Goal: Task Accomplishment & Management: Complete application form

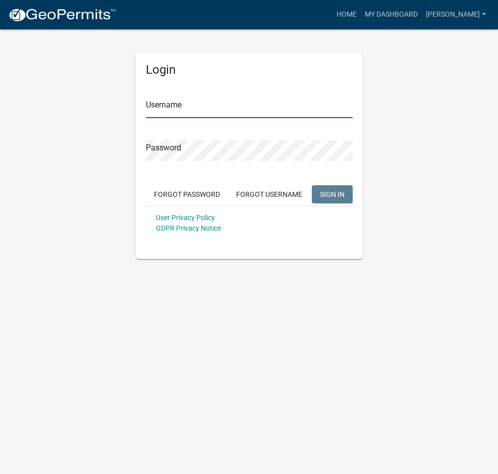
type input "[PERSON_NAME]"
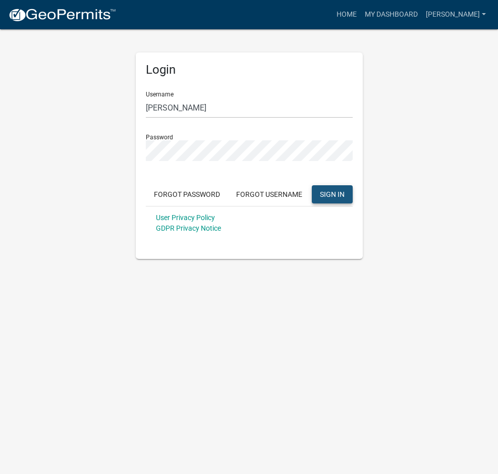
click at [336, 191] on span "SIGN IN" at bounding box center [332, 194] width 25 height 8
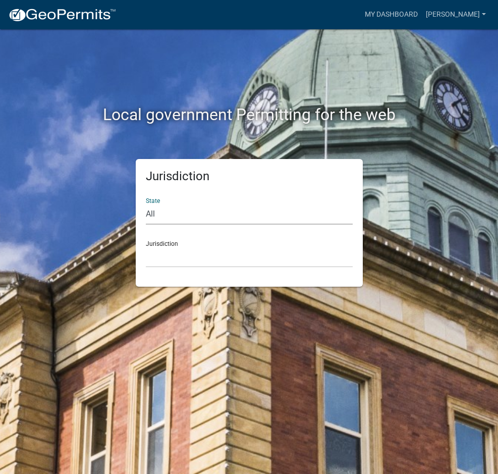
click at [157, 220] on select "All Colorado Georgia Indiana Iowa Kansas Minnesota Ohio South Carolina Wisconsin" at bounding box center [249, 214] width 207 height 21
select select "Indiana"
click at [146, 204] on select "All Colorado Georgia Indiana Iowa Kansas Minnesota Ohio South Carolina Wisconsin" at bounding box center [249, 214] width 207 height 21
click at [155, 261] on select "City of Charlestown, Indiana City of Jeffersonville, Indiana City of Logansport…" at bounding box center [249, 257] width 207 height 21
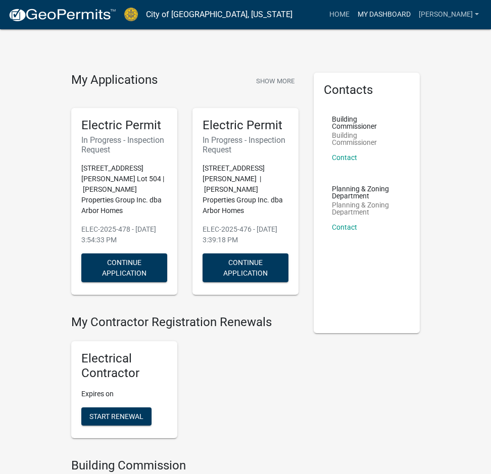
click at [370, 14] on link "My Dashboard" at bounding box center [383, 14] width 61 height 19
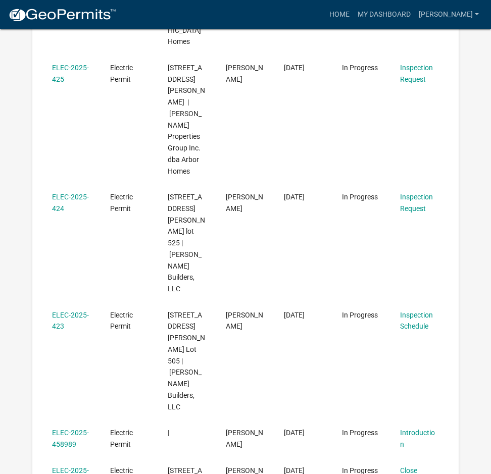
scroll to position [858, 0]
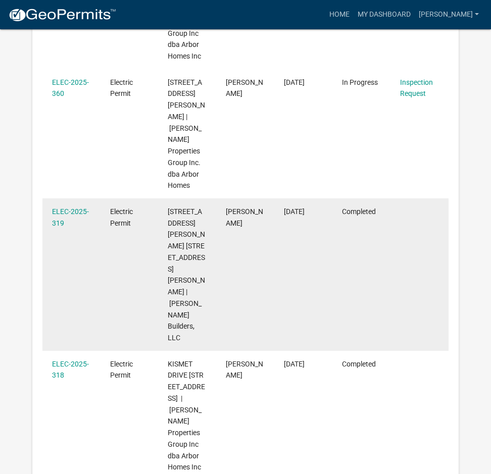
scroll to position [303, 0]
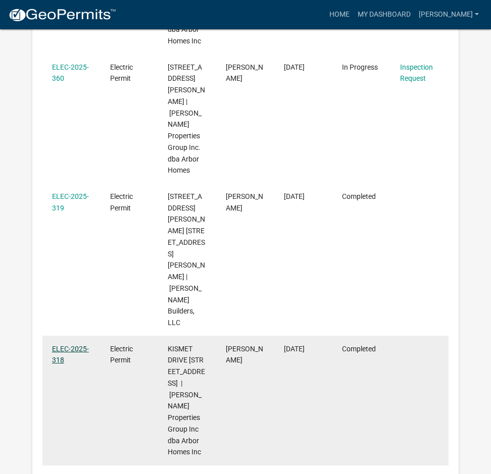
click at [75, 345] on link "ELEC-2025-318" at bounding box center [70, 355] width 37 height 20
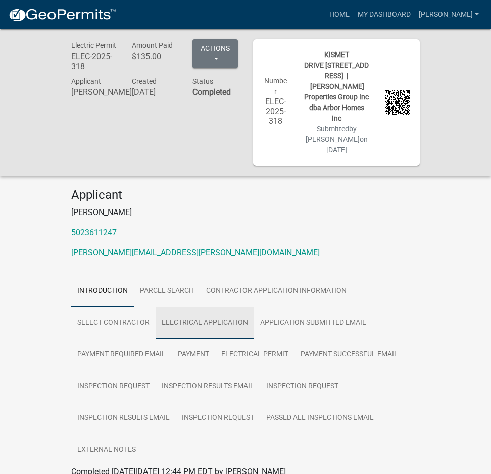
click at [196, 307] on link "Electrical Application" at bounding box center [204, 323] width 98 height 32
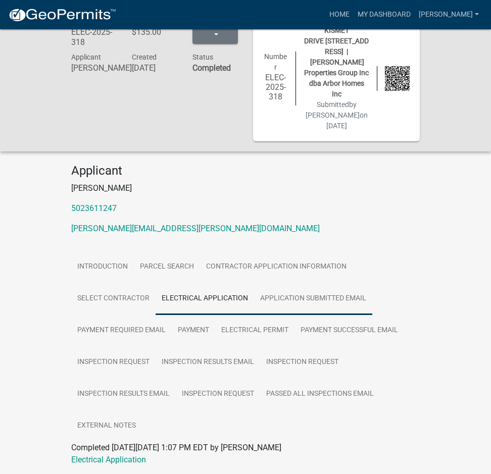
scroll to position [37, 0]
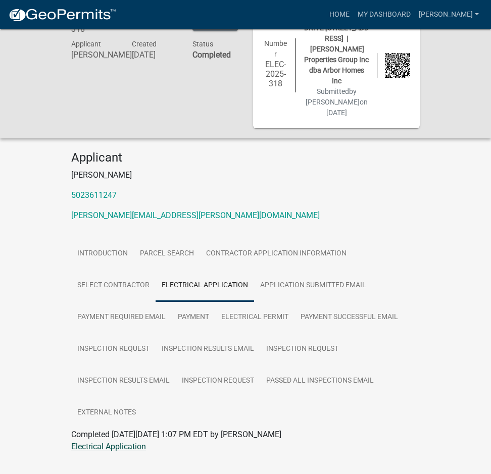
click at [134, 442] on link "Electrical Application" at bounding box center [108, 447] width 75 height 10
click at [232, 365] on link "Inspection Request" at bounding box center [218, 381] width 84 height 32
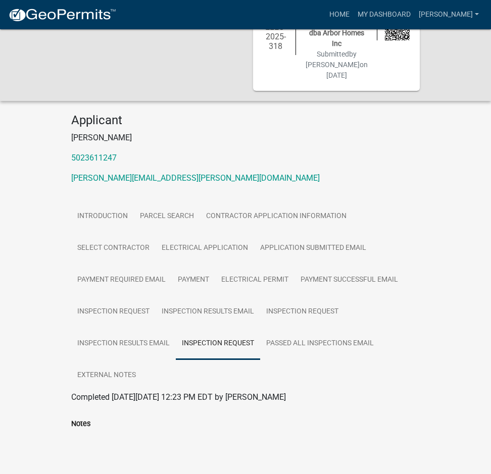
scroll to position [72, 0]
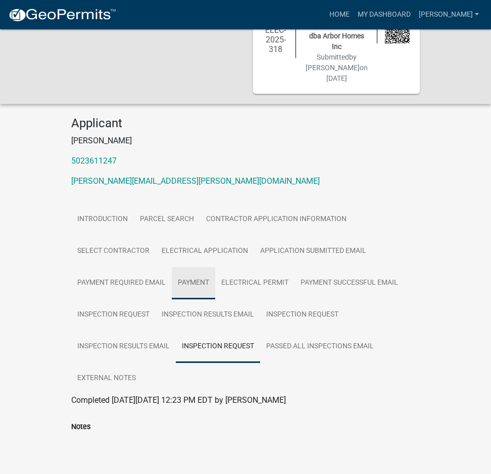
click at [193, 267] on link "Payment" at bounding box center [193, 283] width 43 height 32
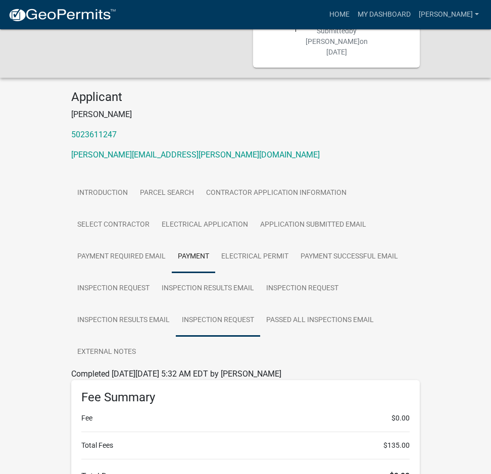
scroll to position [295, 0]
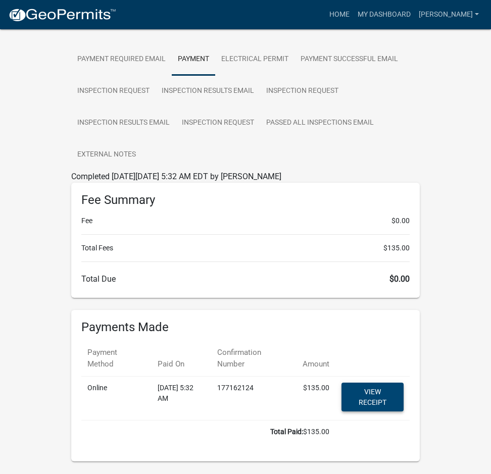
click at [375, 383] on link "View receipt" at bounding box center [372, 397] width 62 height 29
click at [308, 107] on link "Passed All Inspections Email" at bounding box center [320, 123] width 120 height 32
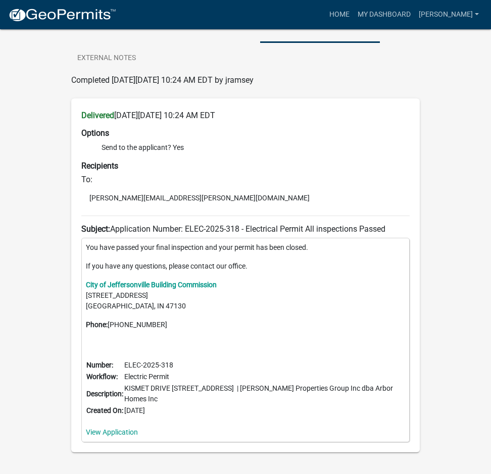
scroll to position [393, 0]
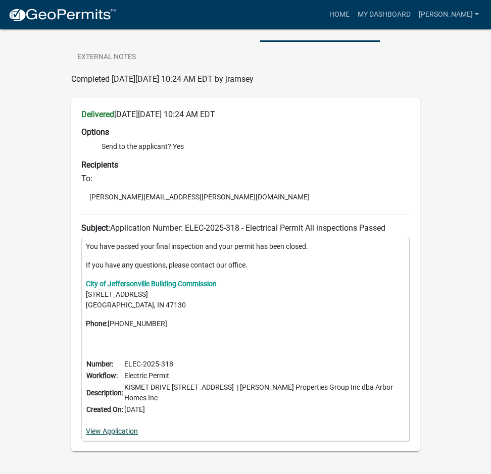
click at [120, 427] on link "View Application" at bounding box center [112, 431] width 52 height 8
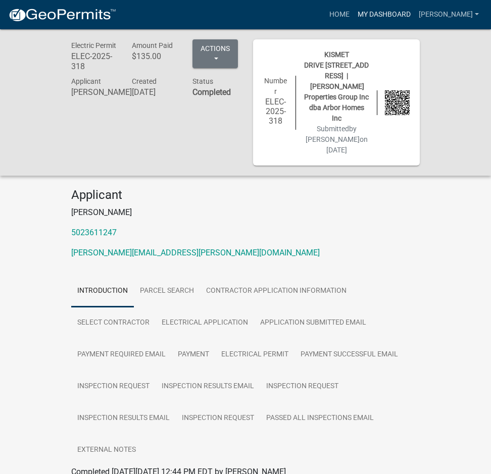
click at [359, 11] on link "My Dashboard" at bounding box center [383, 14] width 61 height 19
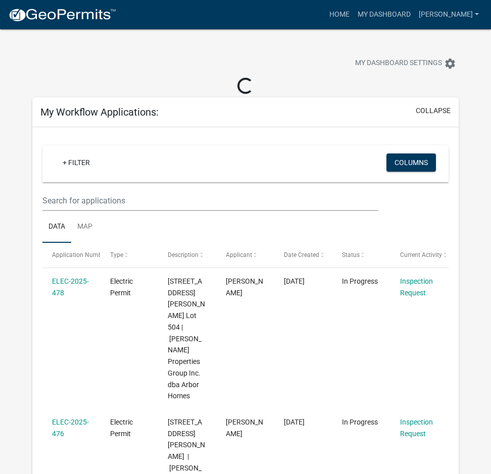
click at [127, 172] on div "+ Filter" at bounding box center [179, 163] width 265 height 21
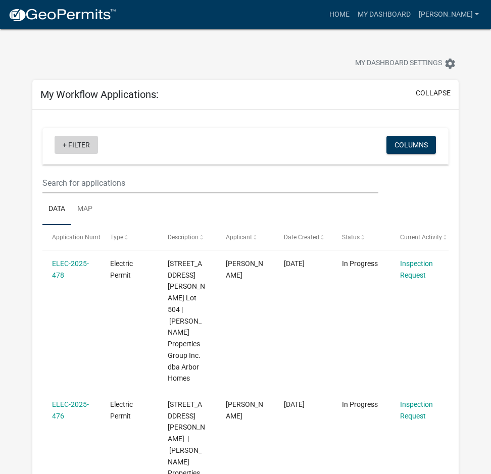
click at [65, 145] on link "+ Filter" at bounding box center [76, 145] width 43 height 18
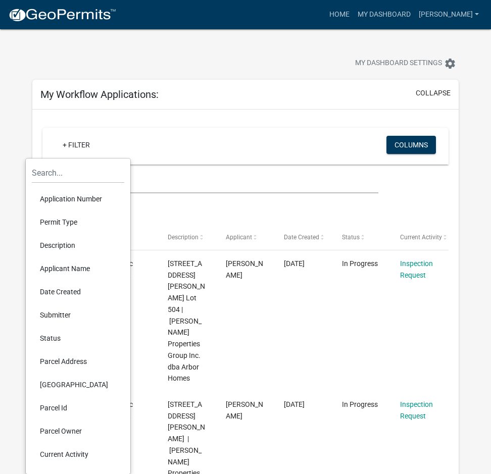
click at [65, 244] on li "Description" at bounding box center [78, 245] width 92 height 23
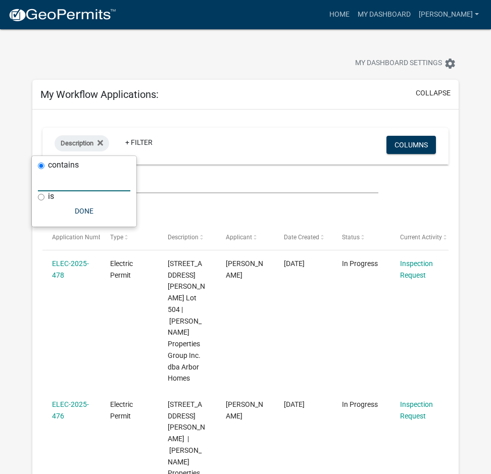
click at [70, 184] on input "text" at bounding box center [84, 181] width 92 height 21
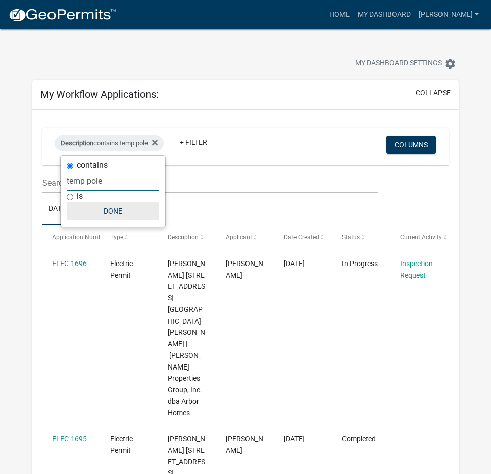
type input "temp pole"
click at [111, 210] on button "Done" at bounding box center [113, 211] width 92 height 18
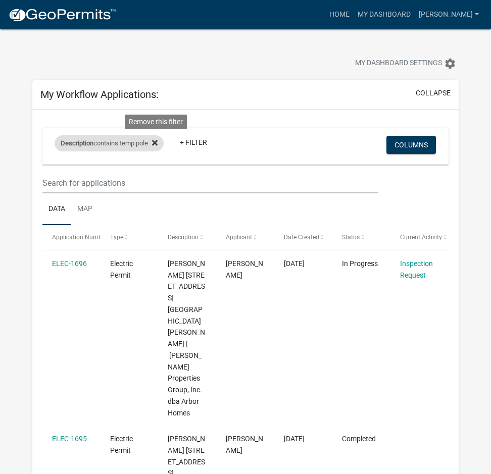
click at [157, 143] on icon at bounding box center [155, 143] width 6 height 6
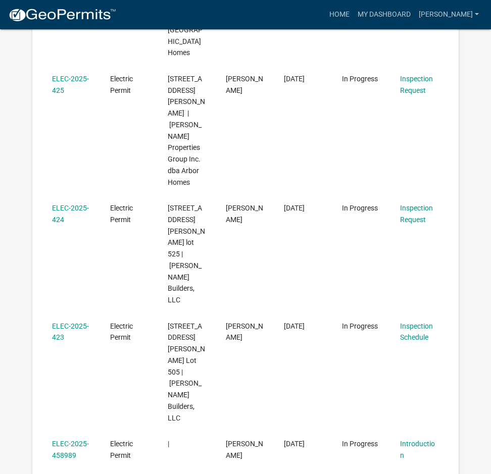
scroll to position [858, 0]
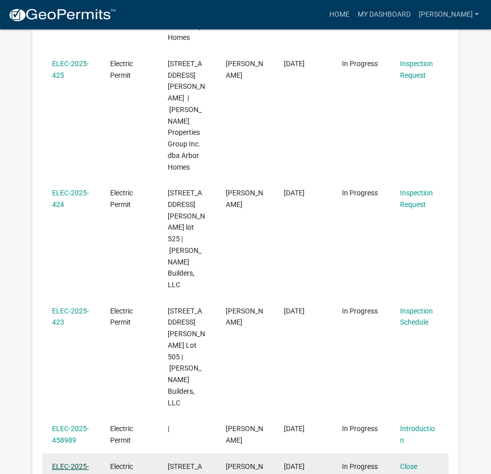
click at [71, 462] on link "ELEC-2025-405" at bounding box center [70, 472] width 37 height 20
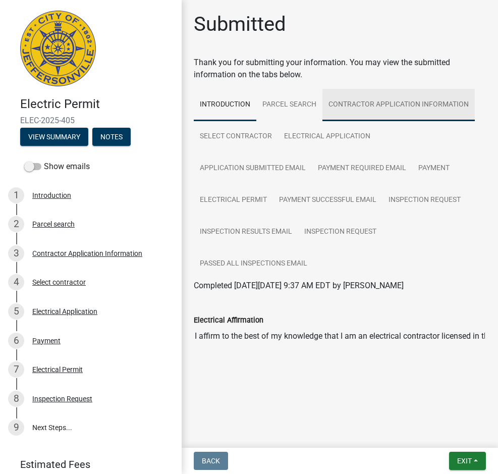
click at [371, 102] on link "Contractor Application Information" at bounding box center [399, 105] width 152 height 32
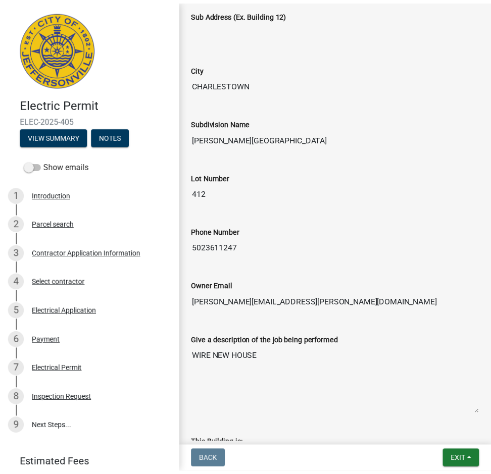
scroll to position [454, 0]
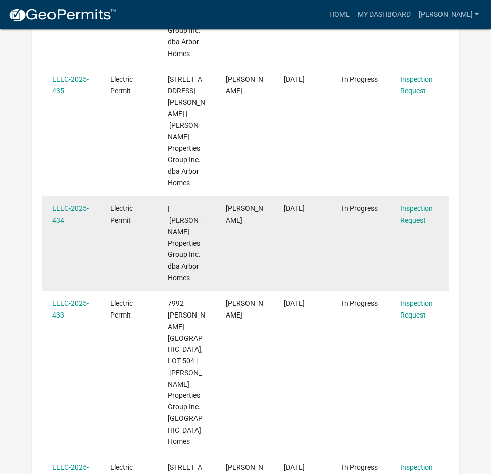
scroll to position [437, 0]
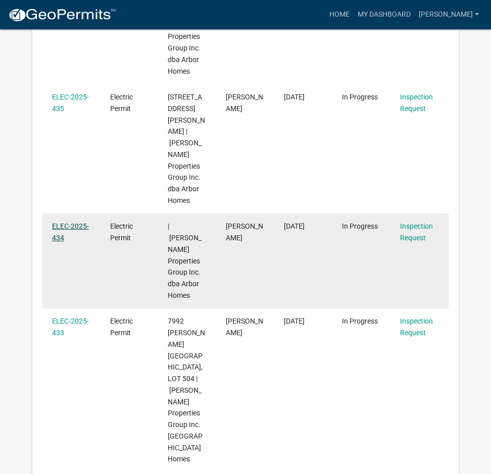
click at [85, 222] on link "ELEC-2025-434" at bounding box center [70, 232] width 37 height 20
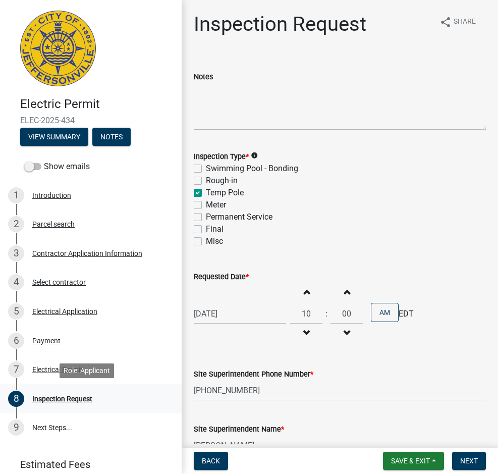
click at [75, 400] on div "Inspection Request" at bounding box center [62, 398] width 60 height 7
click at [58, 368] on div "Electrical Permit" at bounding box center [57, 369] width 50 height 7
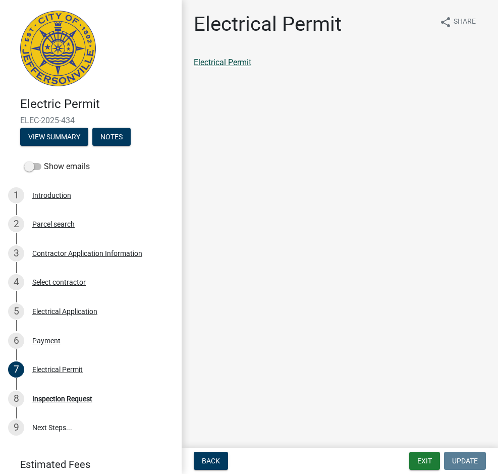
click at [241, 61] on link "Electrical Permit" at bounding box center [223, 63] width 58 height 10
click at [74, 308] on div "Electrical Application" at bounding box center [64, 311] width 65 height 7
click at [258, 60] on link "Electrical Application" at bounding box center [231, 63] width 75 height 10
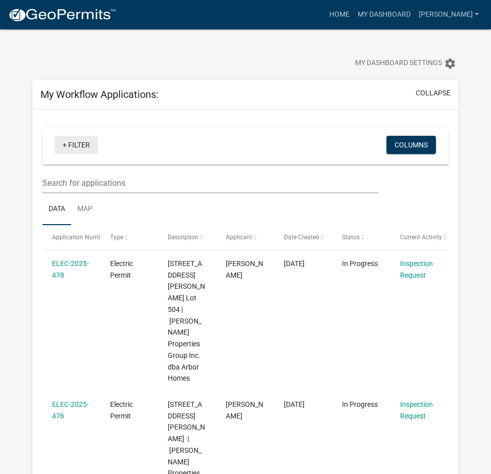
click at [69, 148] on link "+ Filter" at bounding box center [76, 145] width 43 height 18
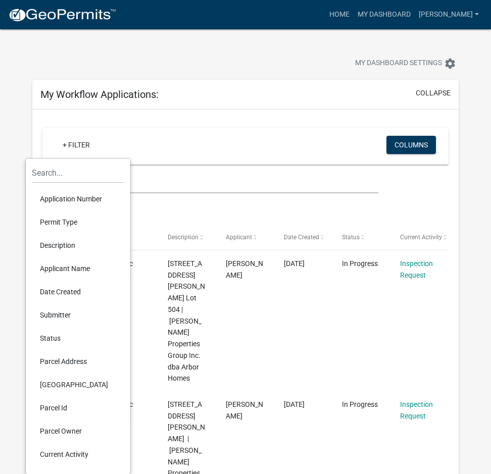
click at [69, 358] on li "Parcel Address" at bounding box center [78, 361] width 92 height 23
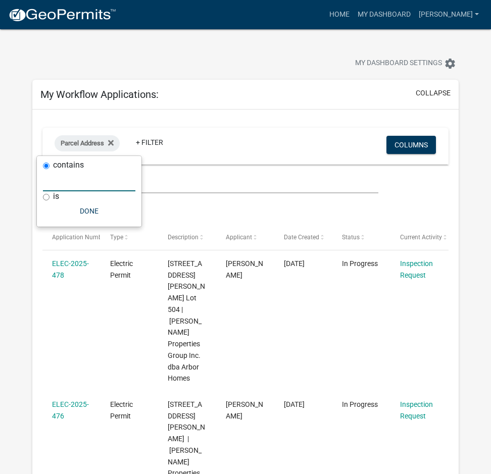
click at [98, 184] on input "text" at bounding box center [89, 181] width 92 height 21
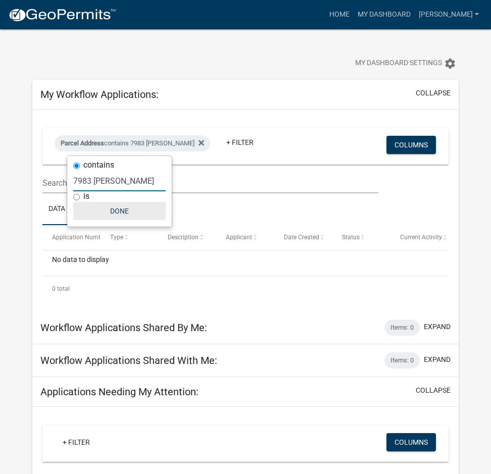
type input "7983 stacy"
click at [119, 208] on button "Done" at bounding box center [119, 211] width 92 height 18
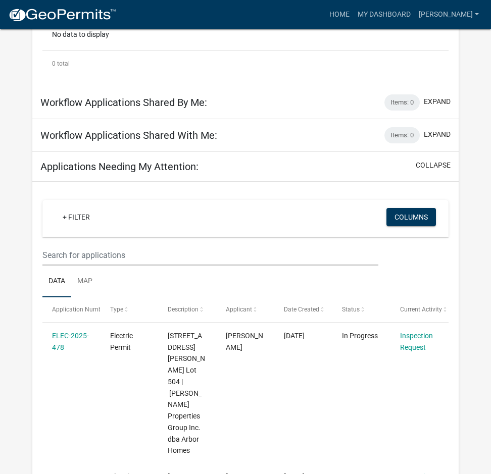
scroll to position [202, 0]
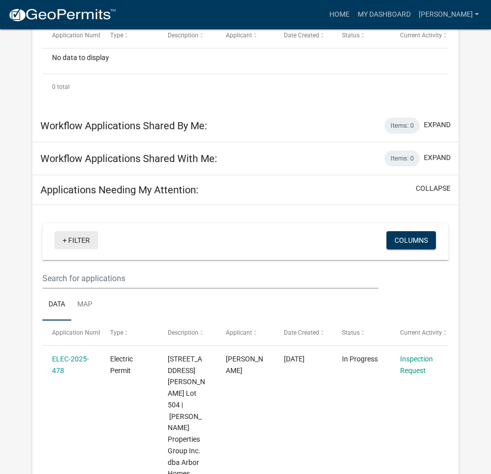
click at [73, 236] on link "+ Filter" at bounding box center [76, 240] width 43 height 18
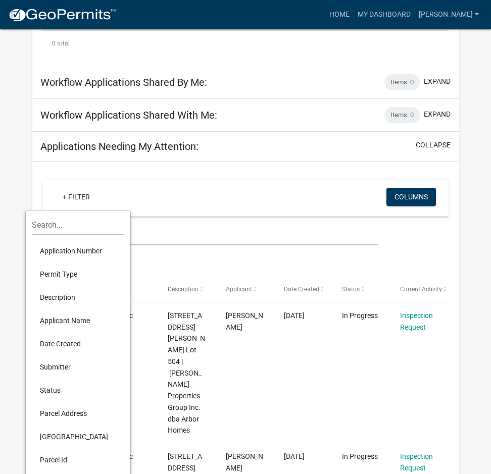
scroll to position [353, 0]
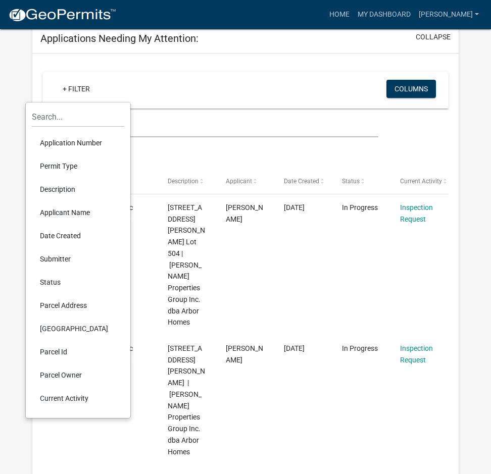
click at [74, 304] on li "Parcel Address" at bounding box center [78, 305] width 92 height 23
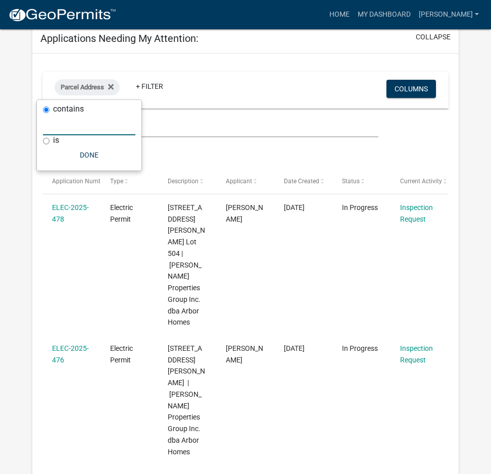
click at [108, 124] on input "text" at bounding box center [89, 125] width 92 height 21
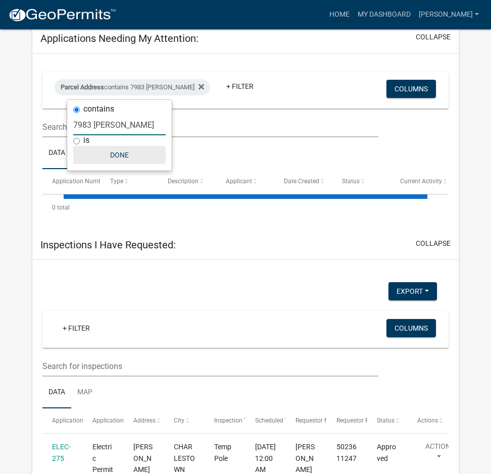
type input "7983 stacy"
click at [116, 153] on button "Done" at bounding box center [119, 155] width 92 height 18
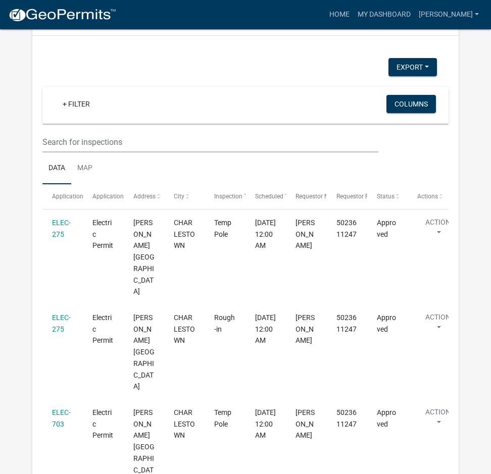
scroll to position [606, 0]
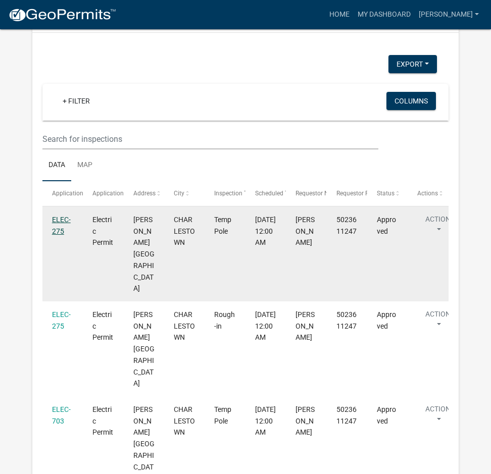
click at [62, 220] on link "ELEC-275" at bounding box center [61, 226] width 19 height 20
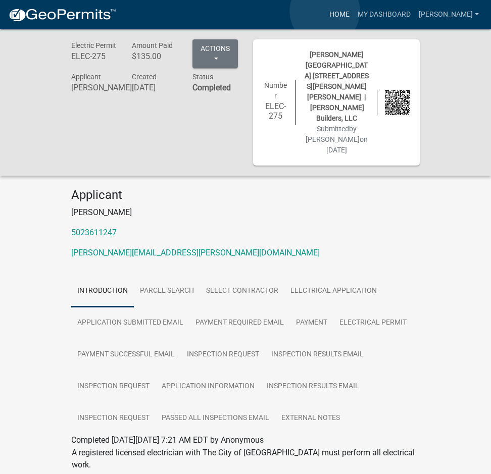
click at [325, 11] on link "Home" at bounding box center [339, 14] width 28 height 19
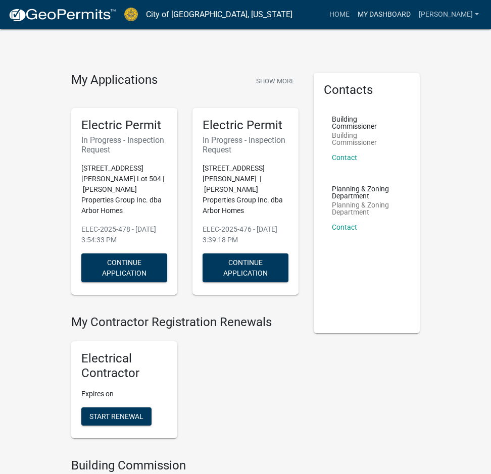
click at [367, 12] on link "My Dashboard" at bounding box center [383, 14] width 61 height 19
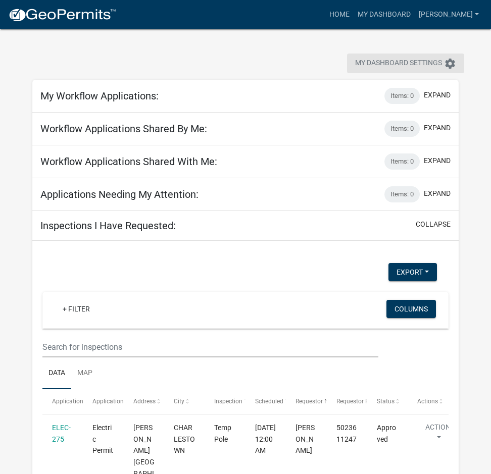
click at [390, 62] on span "My Dashboard Settings" at bounding box center [398, 64] width 87 height 12
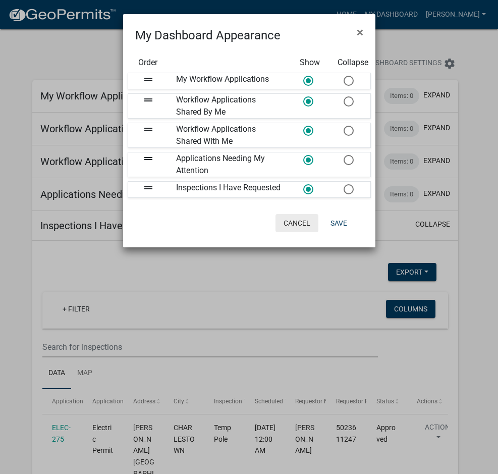
click at [301, 231] on button "Cancel" at bounding box center [297, 223] width 43 height 18
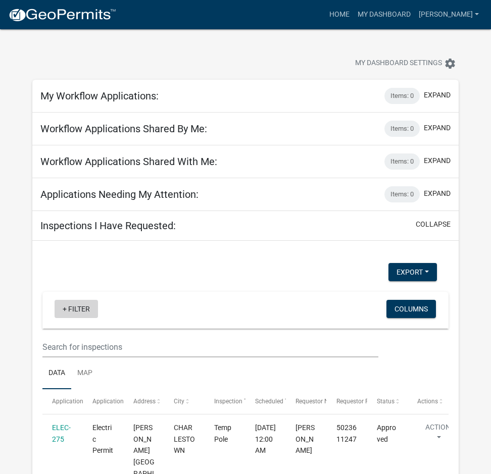
click at [82, 308] on link "+ Filter" at bounding box center [76, 309] width 43 height 18
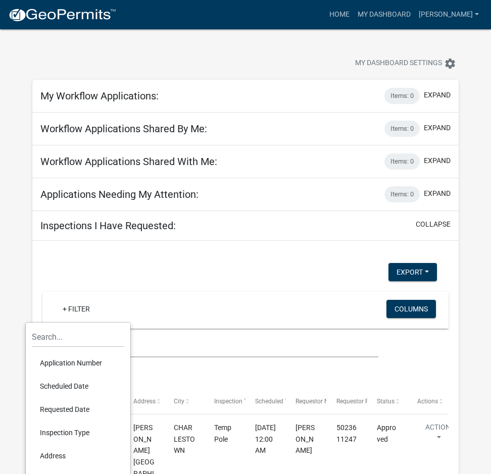
click at [130, 303] on div "+ Filter" at bounding box center [179, 310] width 265 height 21
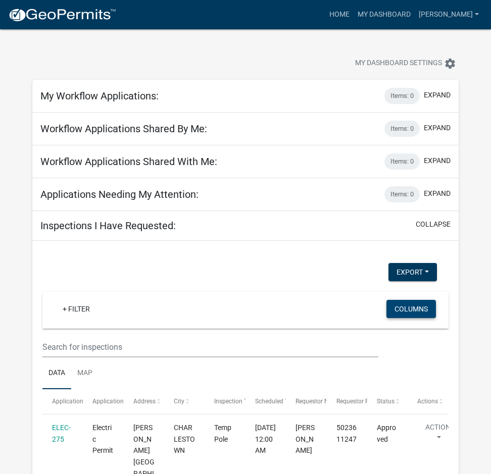
click at [419, 309] on button "Columns" at bounding box center [410, 309] width 49 height 18
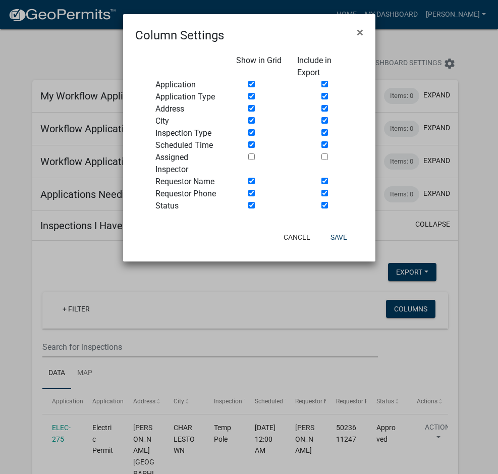
click at [404, 306] on ngb-modal-window "Column Settings × Show in Grid Include in Export Application Application Type A…" at bounding box center [249, 237] width 498 height 474
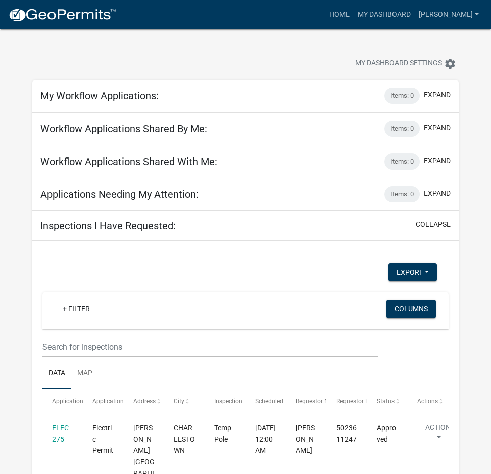
click at [322, 295] on div "+ Filter Columns" at bounding box center [245, 310] width 397 height 37
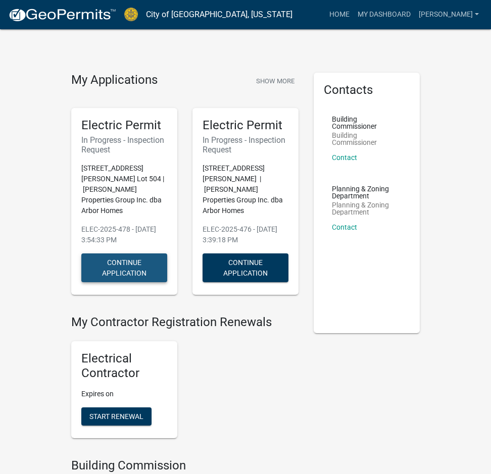
click at [144, 257] on button "Continue Application" at bounding box center [124, 267] width 86 height 29
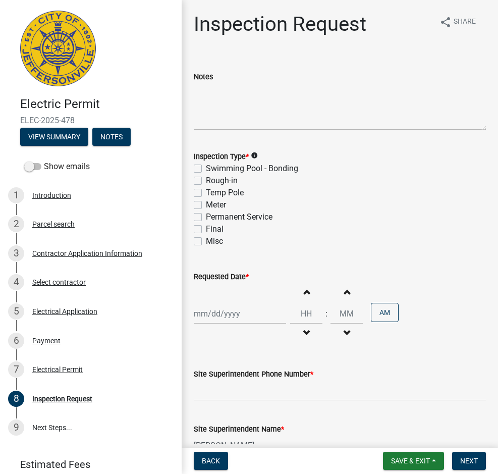
click at [206, 192] on label "Temp Pole" at bounding box center [225, 193] width 38 height 12
click at [206, 192] on input "Temp Pole" at bounding box center [209, 190] width 7 height 7
checkbox input "true"
checkbox input "false"
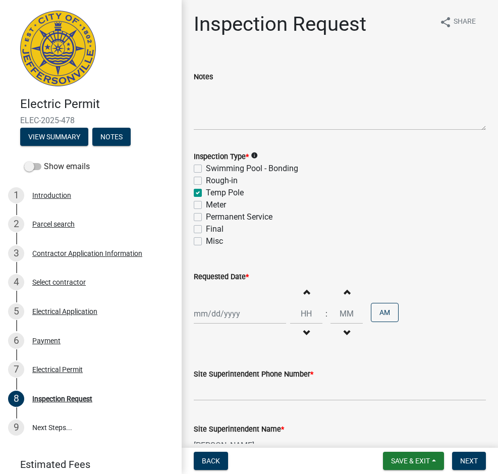
checkbox input "true"
checkbox input "false"
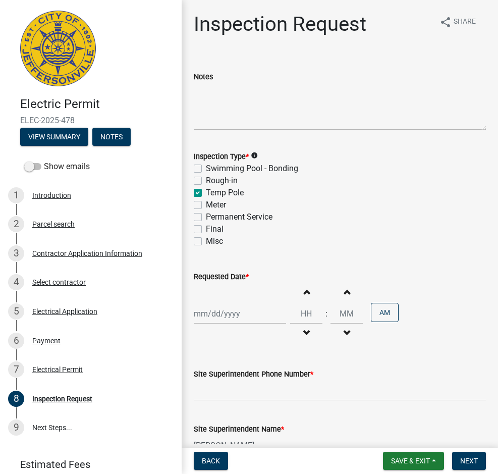
click at [206, 192] on label "Temp Pole" at bounding box center [225, 193] width 38 height 12
click at [206, 192] on input "Temp Pole" at bounding box center [209, 190] width 7 height 7
checkbox input "false"
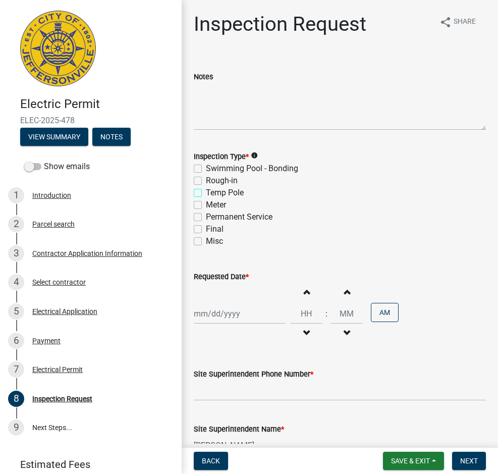
checkbox input "false"
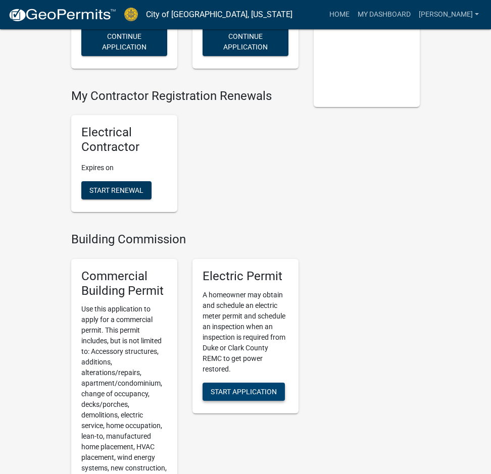
scroll to position [252, 0]
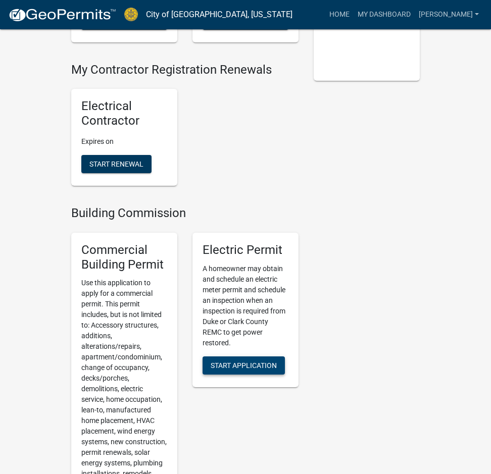
click at [246, 361] on span "Start Application" at bounding box center [243, 365] width 66 height 8
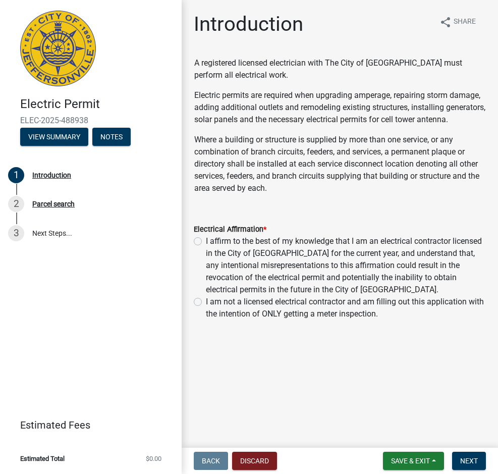
click at [206, 250] on label "I affirm to the best of my knowledge that I am an electrical contractor license…" at bounding box center [346, 265] width 280 height 61
click at [206, 242] on input "I affirm to the best of my knowledge that I am an electrical contractor license…" at bounding box center [209, 238] width 7 height 7
radio input "true"
click at [467, 457] on span "Next" at bounding box center [469, 461] width 18 height 8
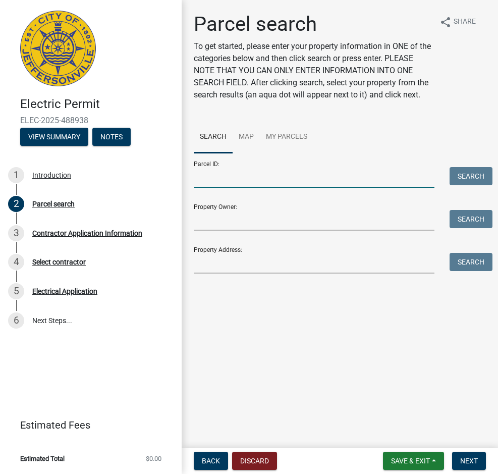
click at [229, 188] on input "Parcel ID:" at bounding box center [314, 177] width 241 height 21
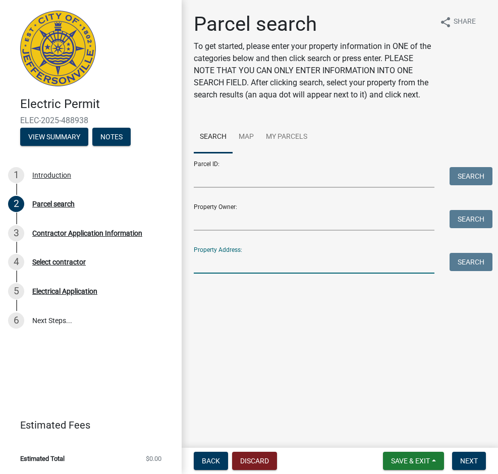
click at [224, 273] on input "Property Address:" at bounding box center [314, 263] width 241 height 21
type input "7983 stacy springs"
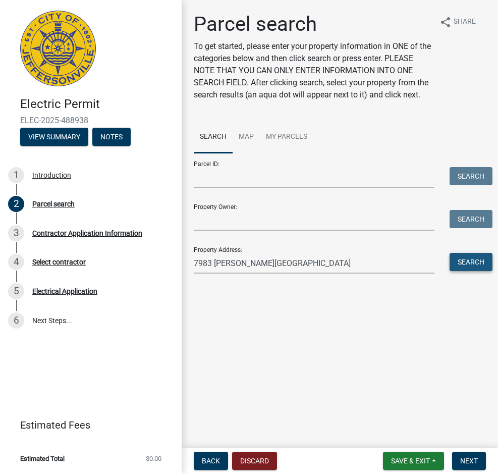
click at [478, 271] on button "Search" at bounding box center [471, 262] width 43 height 18
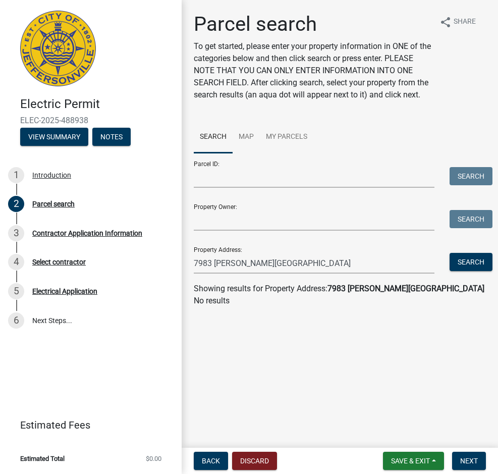
click at [371, 293] on strong "7983 stacy springs" at bounding box center [406, 289] width 157 height 10
click at [252, 183] on input "Parcel ID:" at bounding box center [314, 177] width 241 height 21
click at [323, 333] on main "Parcel search To get started, please enter your property information in ONE of …" at bounding box center [340, 222] width 316 height 444
click at [236, 188] on input "Parcel ID:" at bounding box center [314, 177] width 241 height 21
paste input "10-42-05-300-145.000-039"
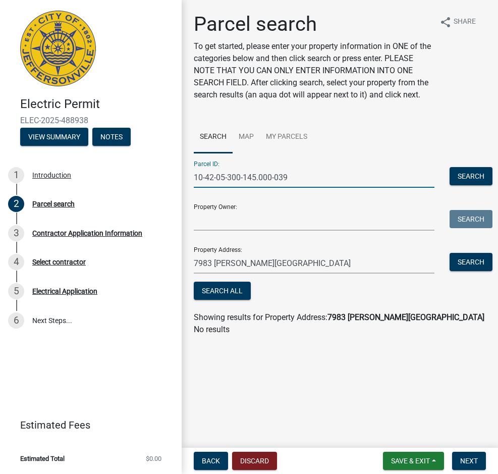
type input "10-42-05-300-145.000-039"
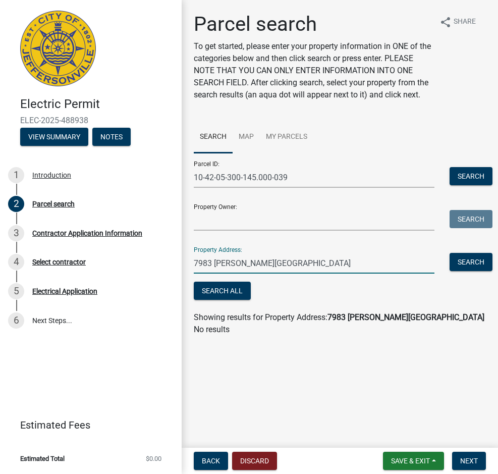
drag, startPoint x: 267, startPoint y: 272, endPoint x: 185, endPoint y: 271, distance: 82.3
click at [185, 271] on div "Parcel search To get started, please enter your property information in ONE of …" at bounding box center [340, 178] width 316 height 333
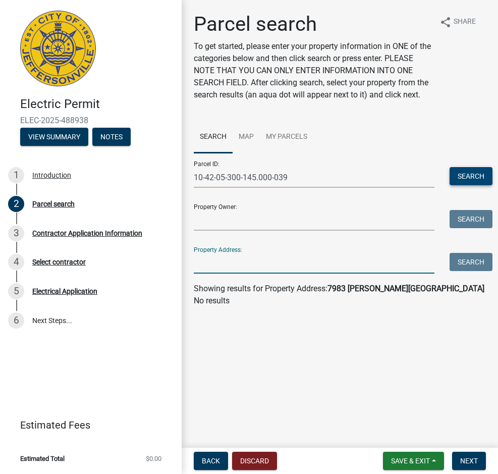
click at [471, 185] on button "Search" at bounding box center [471, 176] width 43 height 18
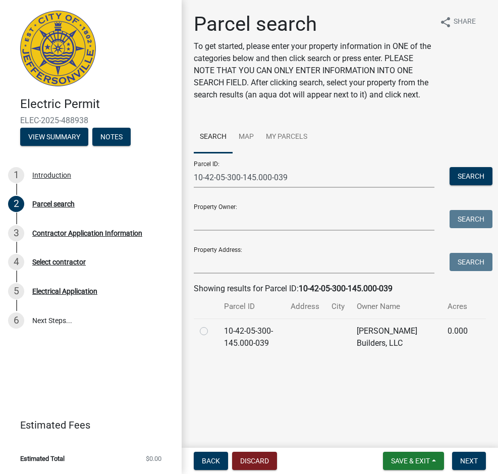
click at [212, 325] on label at bounding box center [212, 325] width 0 height 0
click at [212, 332] on input "radio" at bounding box center [215, 328] width 7 height 7
radio input "true"
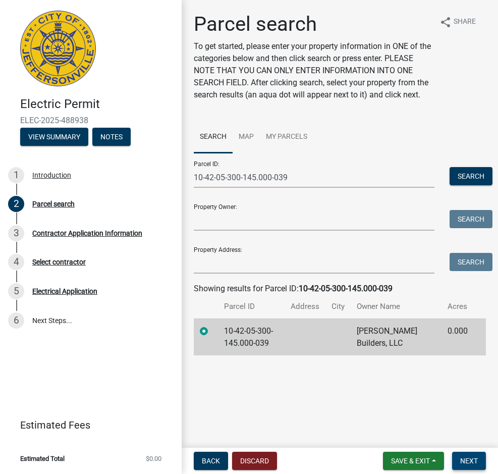
click at [481, 456] on button "Next" at bounding box center [469, 461] width 34 height 18
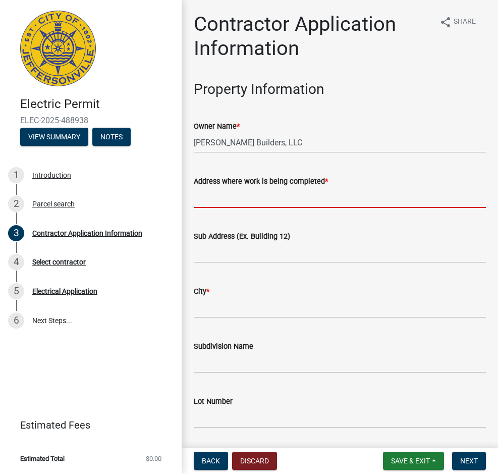
click at [300, 202] on input "Address where work is being completed *" at bounding box center [340, 197] width 292 height 21
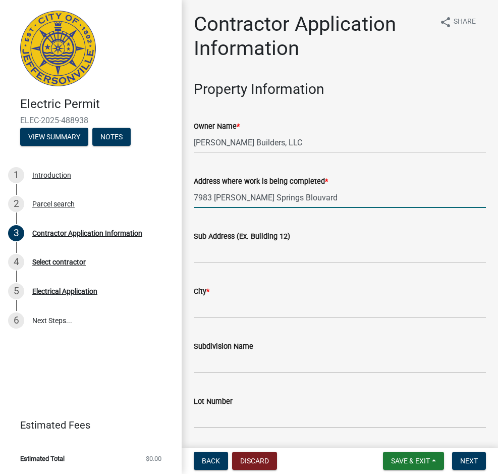
drag, startPoint x: 275, startPoint y: 197, endPoint x: 368, endPoint y: 198, distance: 92.9
drag, startPoint x: 296, startPoint y: 196, endPoint x: 264, endPoint y: 196, distance: 31.8
click at [264, 196] on input "7983 Stacy Springs BlouvardBoulavard" at bounding box center [340, 197] width 292 height 21
type input "7983 Stacy Springs Boulevard"
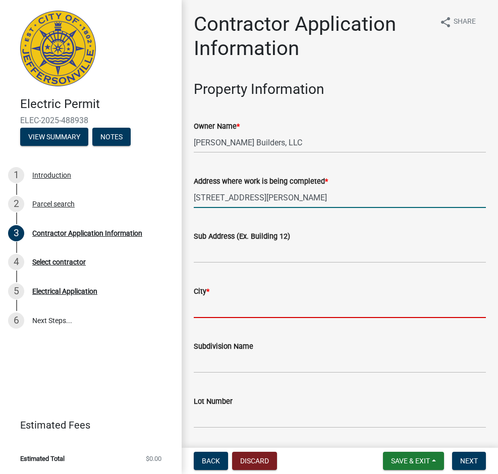
click at [272, 305] on input "City *" at bounding box center [340, 307] width 292 height 21
type input "Jeffersonville"
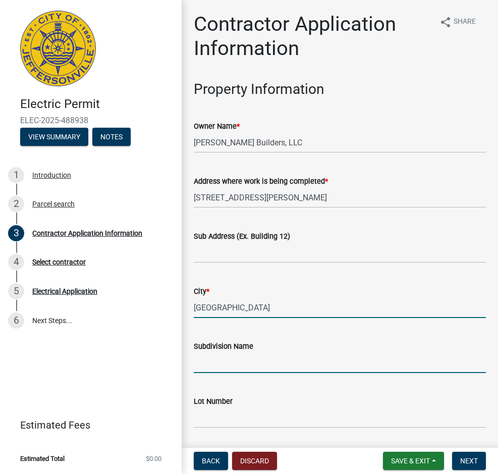
type input "Stacy Springs"
type input "504 Stacy Springs"
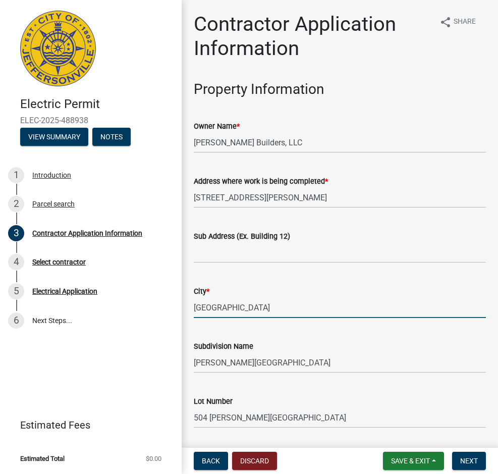
type input "5023611247"
type input "stanley.paulin.jr@ies-co.com"
type input "0"
type input "200"
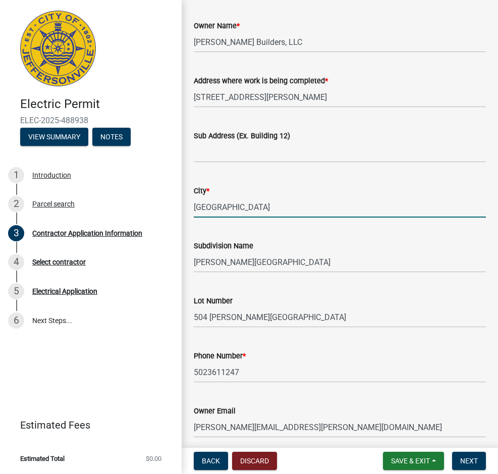
scroll to position [101, 0]
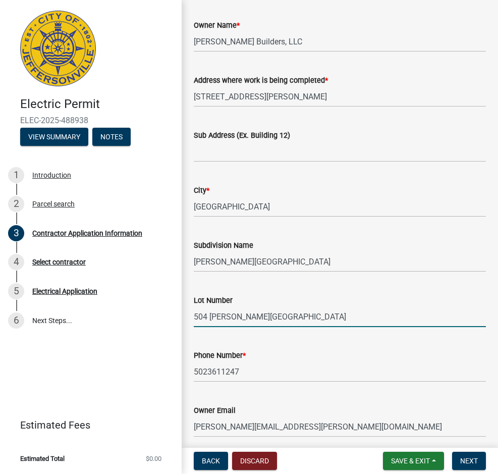
click at [268, 317] on input "504 Stacy Springs" at bounding box center [340, 316] width 292 height 21
click at [201, 316] on input "504 Stacy Springs" at bounding box center [340, 316] width 292 height 21
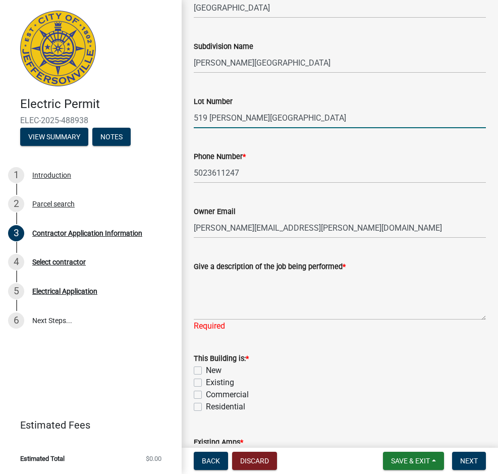
scroll to position [303, 0]
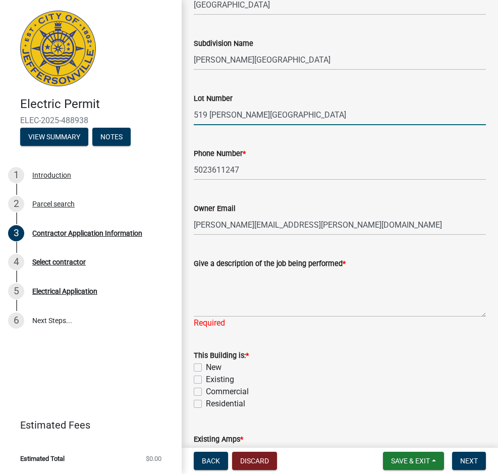
type input "519 Stacy Springs"
click at [277, 308] on textarea "Give a description of the job being performed *" at bounding box center [340, 293] width 292 height 47
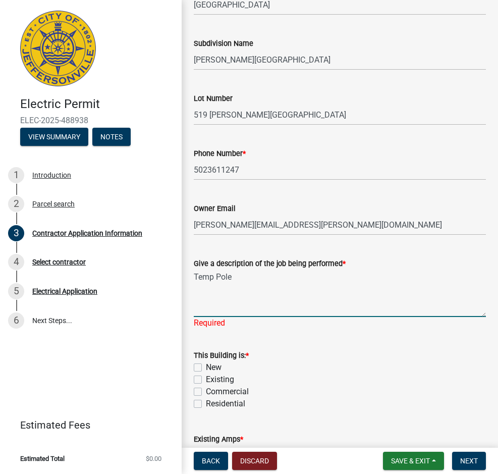
type textarea "Temp Pole"
click at [198, 406] on wm-data-entity-input "This Building is: * New Existing Commercial Residential" at bounding box center [340, 378] width 292 height 82
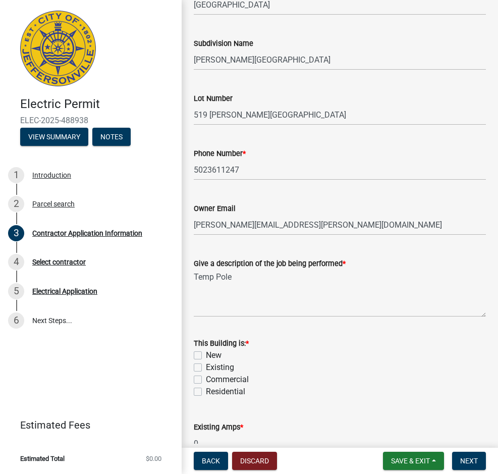
click at [206, 391] on label "Residential" at bounding box center [225, 392] width 39 height 12
click at [206, 391] on input "Residential" at bounding box center [209, 389] width 7 height 7
checkbox input "true"
checkbox input "false"
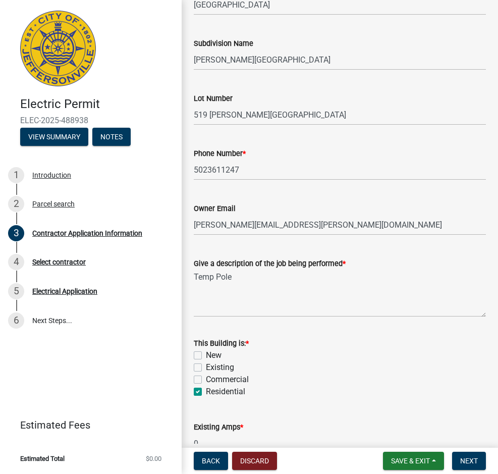
checkbox input "false"
checkbox input "true"
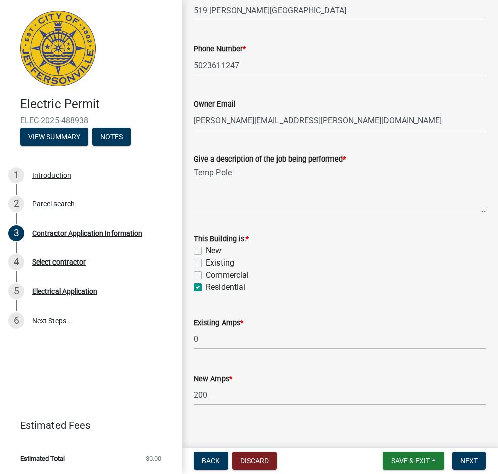
scroll to position [417, 0]
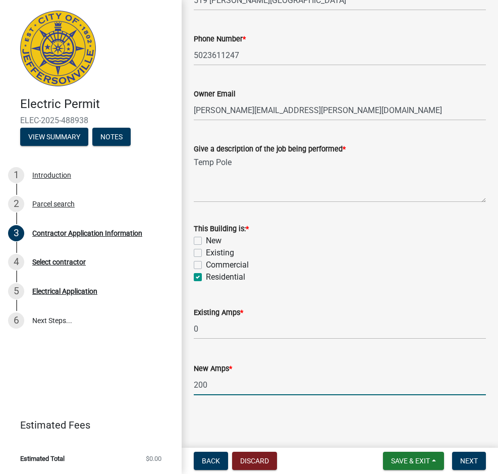
click at [219, 386] on input "200" at bounding box center [340, 384] width 292 height 21
type input "100"
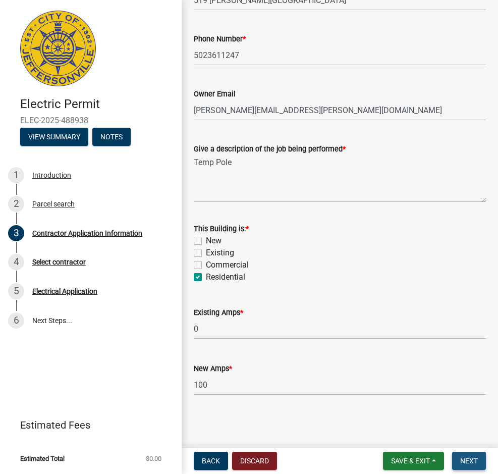
click at [470, 457] on span "Next" at bounding box center [469, 461] width 18 height 8
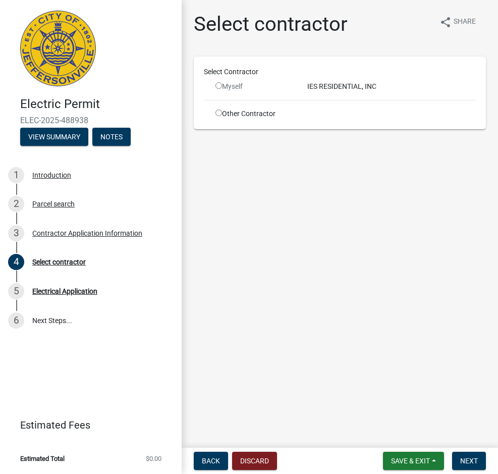
click at [221, 87] on input "radio" at bounding box center [219, 85] width 7 height 7
click at [219, 84] on input "radio" at bounding box center [219, 85] width 7 height 7
click at [336, 90] on div "IES RESIDENTIAL, INC" at bounding box center [392, 86] width 184 height 11
click at [468, 463] on span "Next" at bounding box center [469, 461] width 18 height 8
click at [218, 84] on input "radio" at bounding box center [219, 85] width 7 height 7
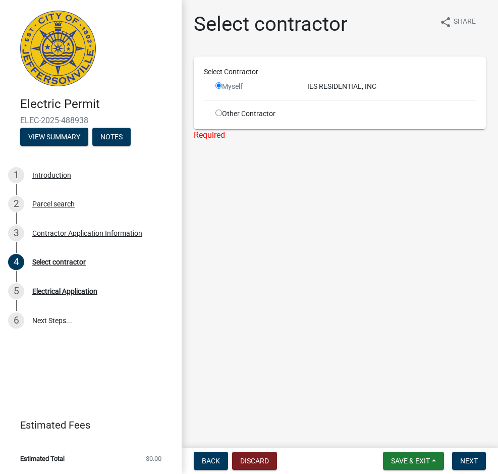
radio input "false"
click at [219, 115] on input "radio" at bounding box center [219, 113] width 7 height 7
radio input "true"
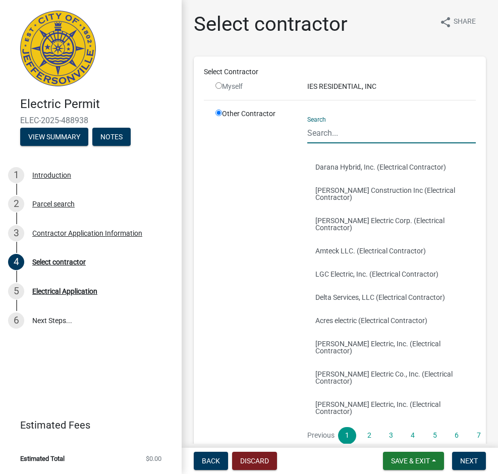
click at [317, 130] on input "Search" at bounding box center [391, 133] width 169 height 21
type input "IES"
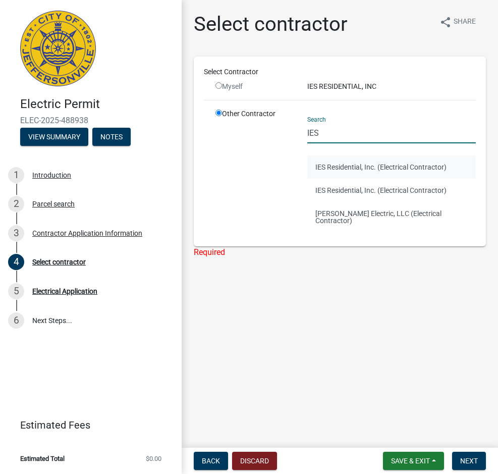
click at [338, 165] on button "IES Residential, Inc. (Electrical Contractor)" at bounding box center [391, 166] width 169 height 23
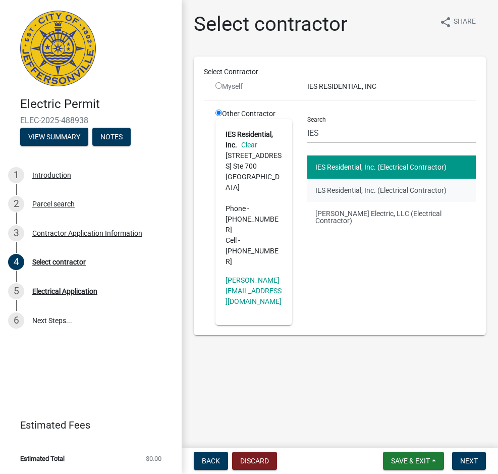
click at [349, 189] on button "IES Residential, Inc. (Electrical Contractor)" at bounding box center [391, 190] width 169 height 23
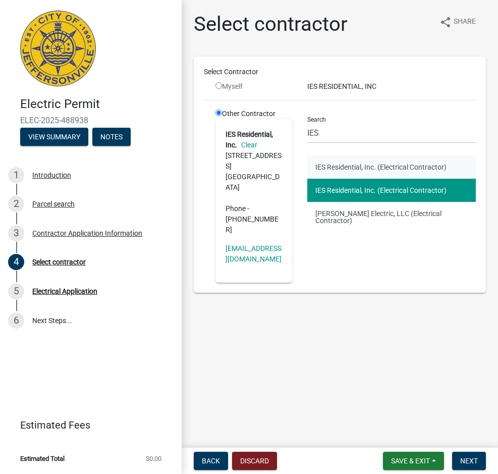
click at [354, 169] on button "IES Residential, Inc. (Electrical Contractor)" at bounding box center [391, 166] width 169 height 23
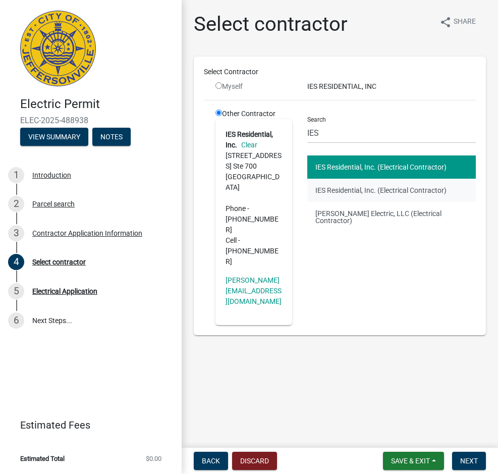
click at [365, 188] on button "IES Residential, Inc. (Electrical Contractor)" at bounding box center [391, 190] width 169 height 23
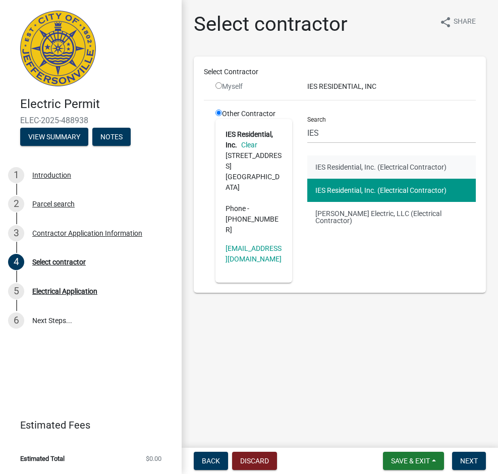
click at [359, 166] on button "IES Residential, Inc. (Electrical Contractor)" at bounding box center [391, 166] width 169 height 23
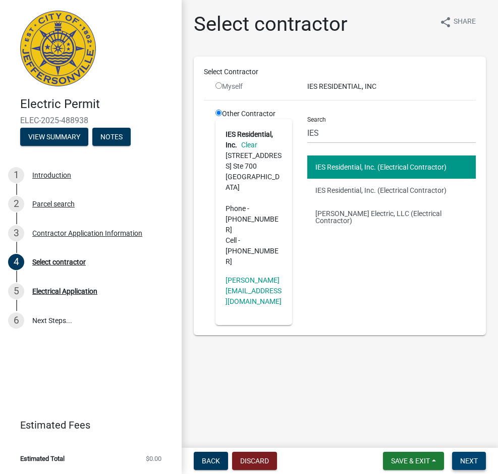
click at [473, 458] on span "Next" at bounding box center [469, 461] width 18 height 8
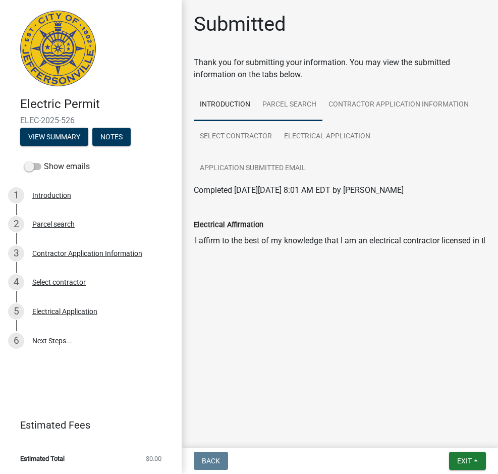
click at [287, 104] on link "Parcel search" at bounding box center [289, 105] width 66 height 32
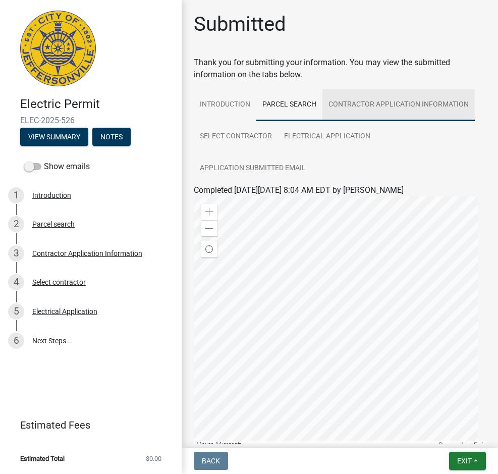
click at [369, 103] on link "Contractor Application Information" at bounding box center [399, 105] width 152 height 32
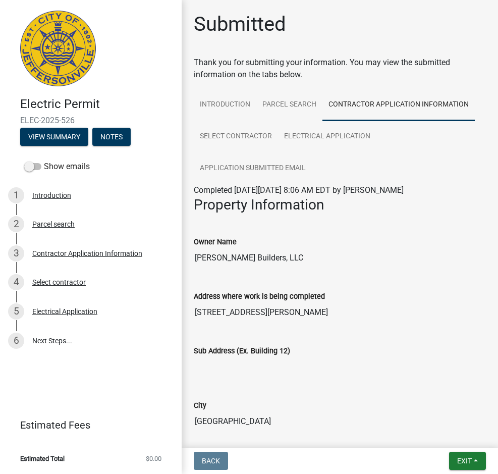
scroll to position [20, 0]
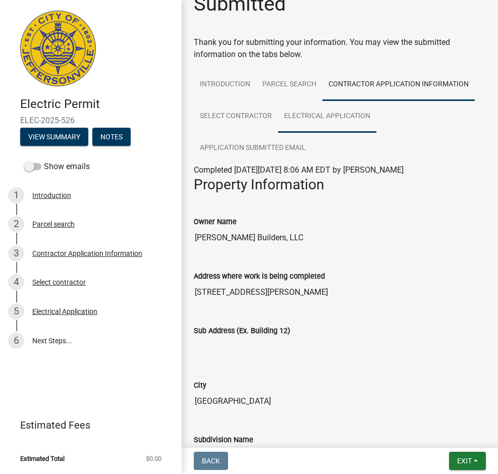
click at [350, 119] on link "Electrical Application" at bounding box center [327, 116] width 98 height 32
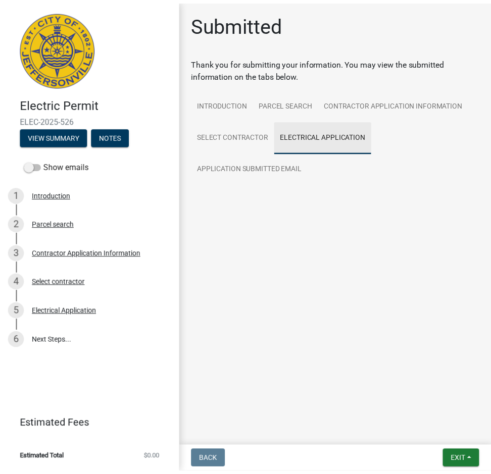
scroll to position [0, 0]
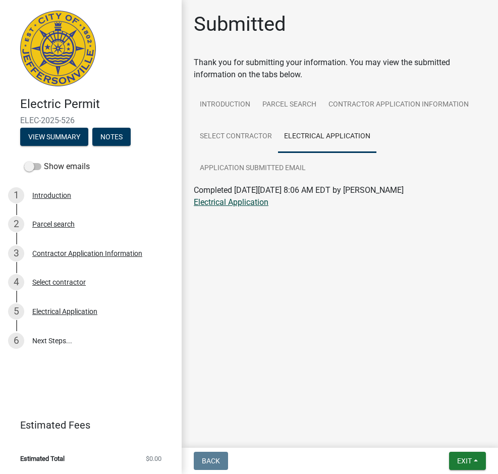
click at [215, 199] on link "Electrical Application" at bounding box center [231, 202] width 75 height 10
click at [466, 456] on button "Exit" at bounding box center [467, 461] width 37 height 18
click at [438, 410] on button "Save" at bounding box center [445, 410] width 81 height 24
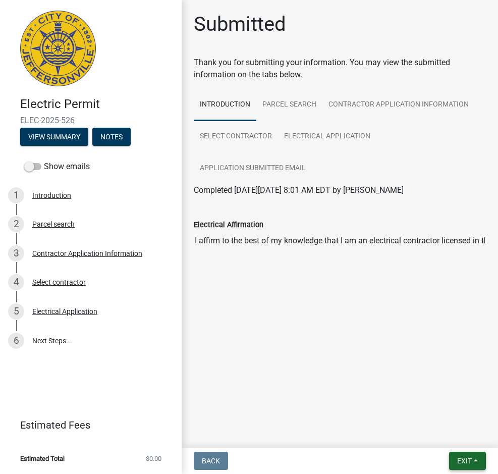
click at [472, 460] on span "Exit" at bounding box center [464, 461] width 15 height 8
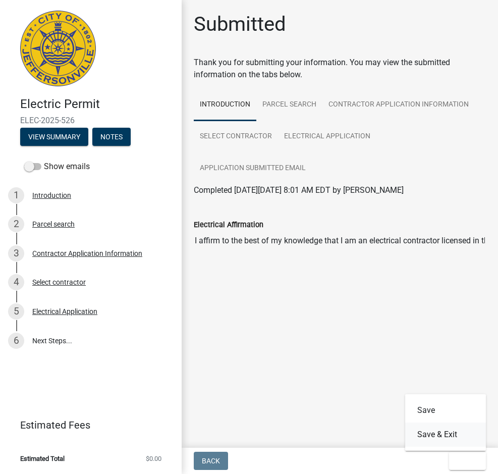
click at [463, 435] on button "Save & Exit" at bounding box center [445, 434] width 81 height 24
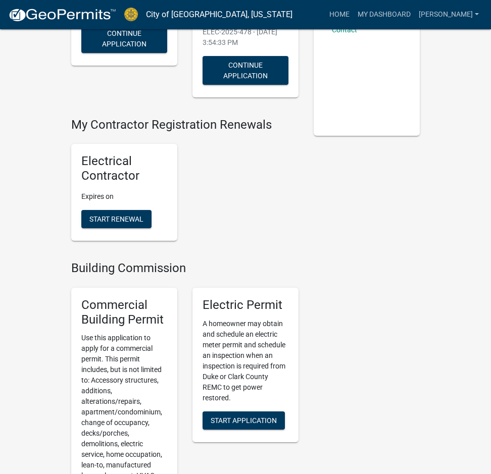
scroll to position [202, 0]
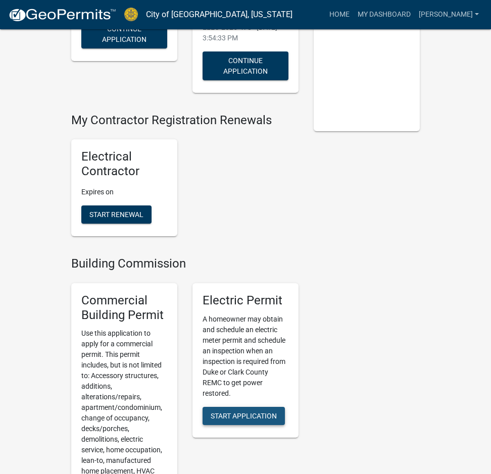
click at [270, 411] on span "Start Application" at bounding box center [243, 415] width 66 height 8
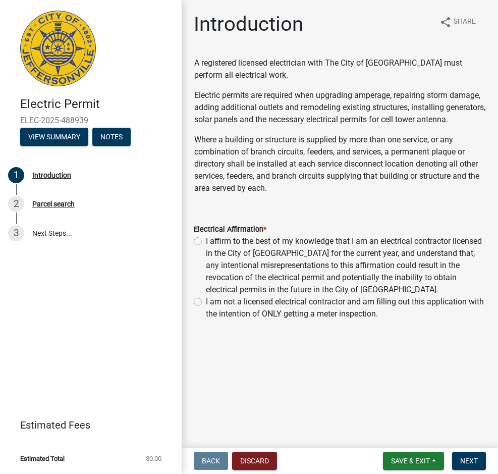
click at [206, 254] on label "I affirm to the best of my knowledge that I am an electrical contractor license…" at bounding box center [346, 265] width 280 height 61
click at [206, 242] on input "I affirm to the best of my knowledge that I am an electrical contractor license…" at bounding box center [209, 238] width 7 height 7
radio input "true"
click at [466, 460] on span "Next" at bounding box center [469, 461] width 18 height 8
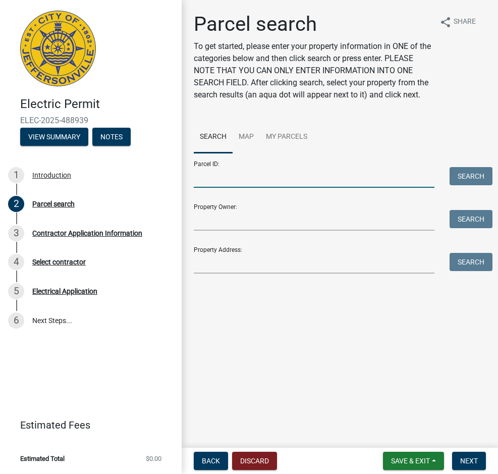
click at [262, 187] on input "Parcel ID:" at bounding box center [314, 177] width 241 height 21
paste input "10-42-05-300-133.000-039"
type input "10-42-05-300-133.000-039"
click at [474, 185] on button "Search" at bounding box center [471, 176] width 43 height 18
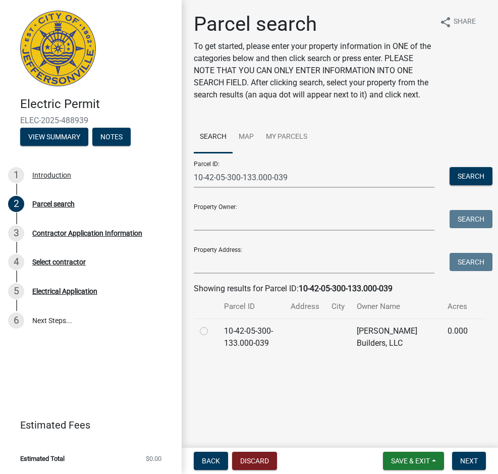
click at [212, 325] on label at bounding box center [212, 325] width 0 height 0
click at [212, 332] on input "radio" at bounding box center [215, 328] width 7 height 7
radio input "true"
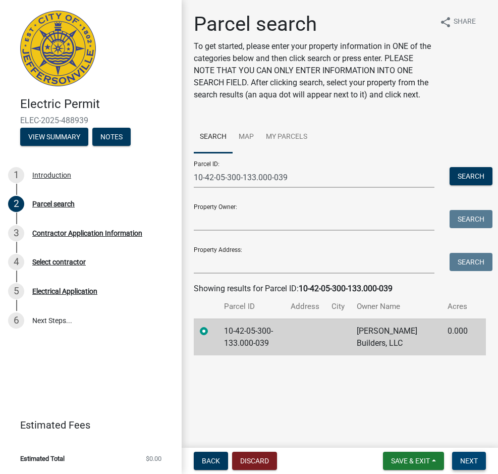
click at [463, 458] on span "Next" at bounding box center [469, 461] width 18 height 8
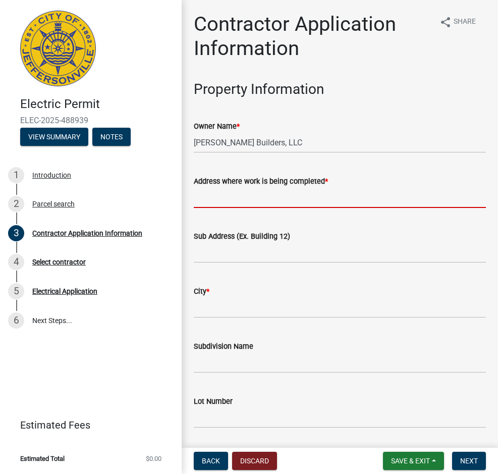
click at [230, 198] on input "Address where work is being completed *" at bounding box center [340, 197] width 292 height 21
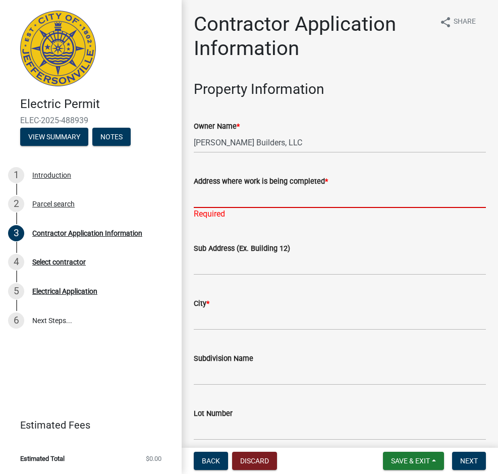
click at [240, 202] on input "Address where work is being completed *" at bounding box center [340, 197] width 292 height 21
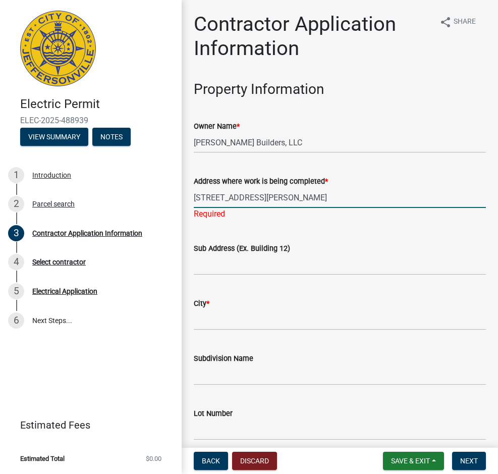
type input "7986 Stacy Springs Boulevard"
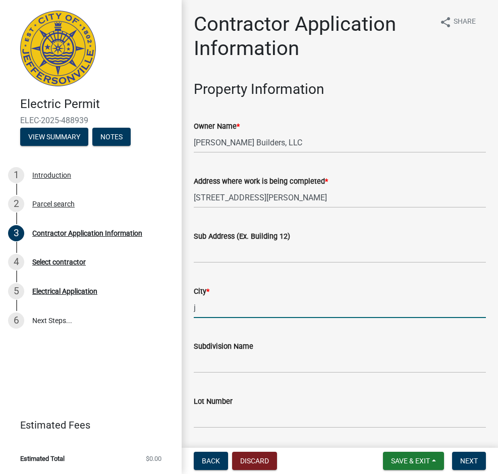
type input "Jeffersonville"
type input "Stacy Springs"
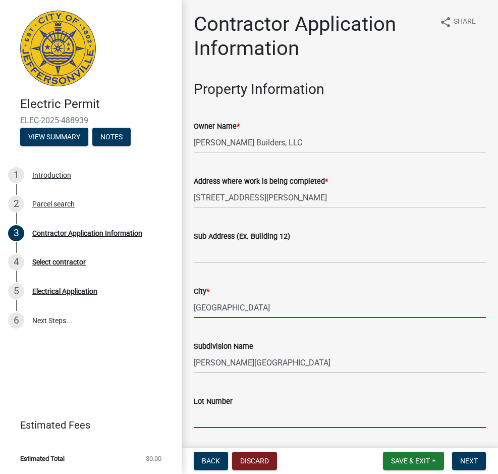
type input "519 Stacy Springs"
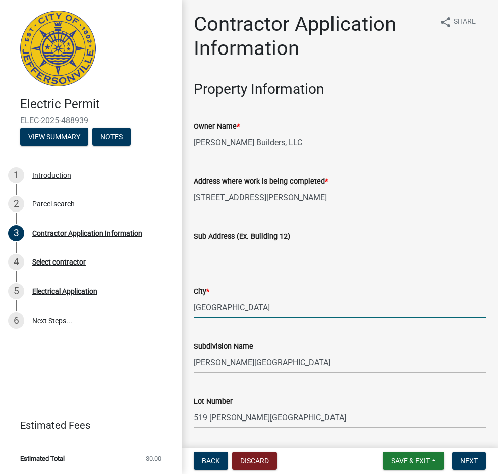
type input "5023611247"
type input "stanley.paulin.jr@ies-co.com"
type input "0"
type input "100"
click at [201, 417] on input "519 Stacy Springs" at bounding box center [340, 417] width 292 height 21
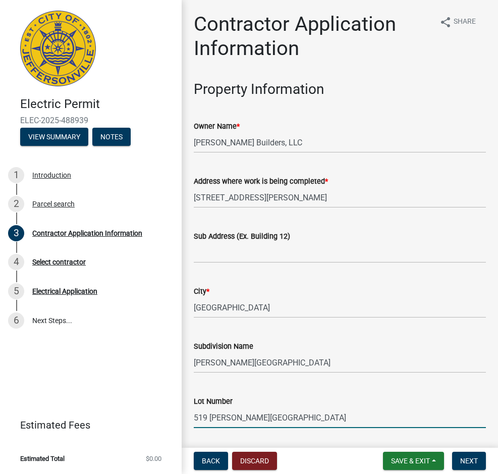
click at [201, 417] on input "519 Stacy Springs" at bounding box center [340, 417] width 292 height 21
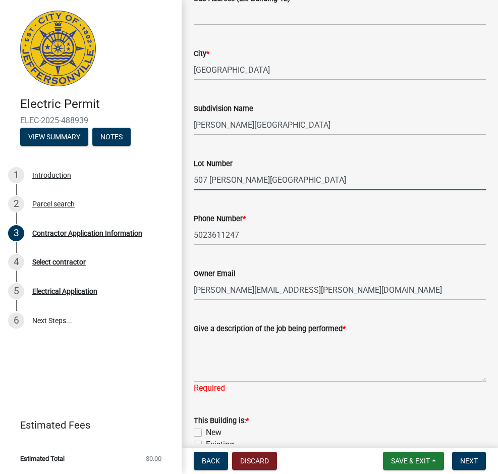
scroll to position [303, 0]
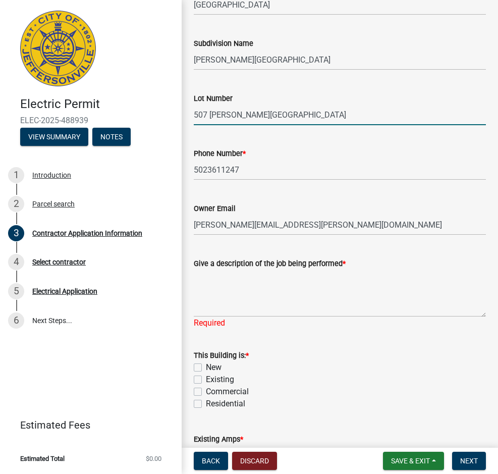
type input "507 Stacy Springs"
click at [206, 405] on label "Residential" at bounding box center [225, 404] width 39 height 12
click at [206, 404] on input "Residential" at bounding box center [209, 401] width 7 height 7
checkbox input "true"
checkbox input "false"
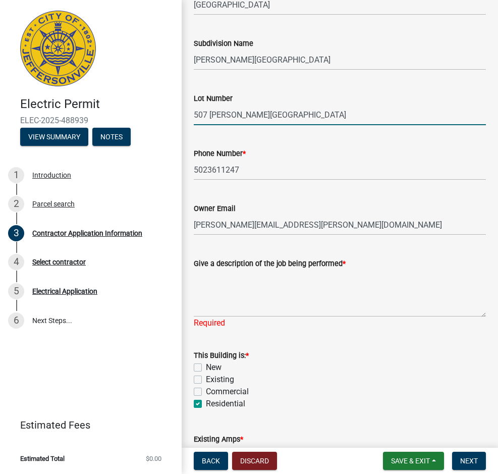
checkbox input "false"
checkbox input "true"
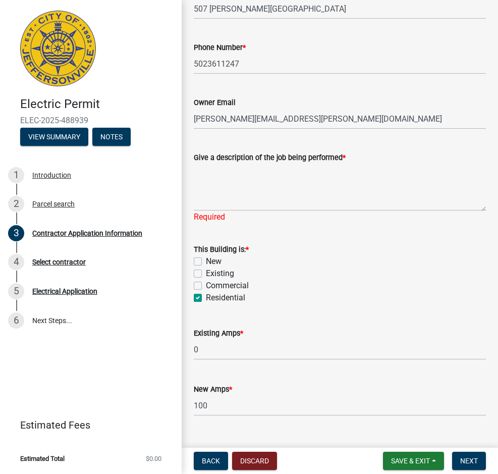
scroll to position [430, 0]
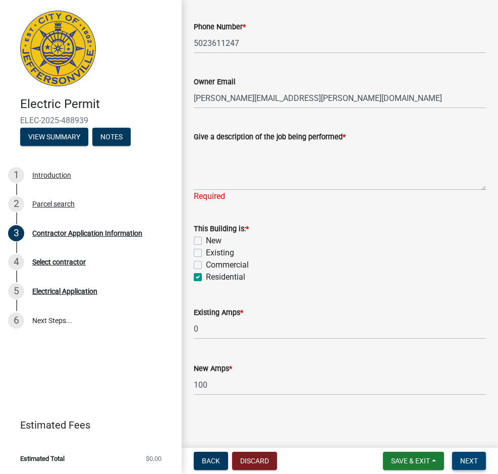
click at [467, 459] on span "Next" at bounding box center [469, 461] width 18 height 8
click at [216, 176] on textarea "Give a description of the job being performed *" at bounding box center [340, 166] width 292 height 47
type textarea "Temp Pole"
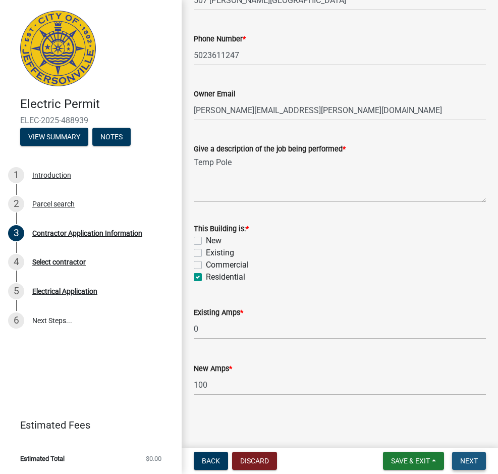
click at [477, 461] on span "Next" at bounding box center [469, 461] width 18 height 8
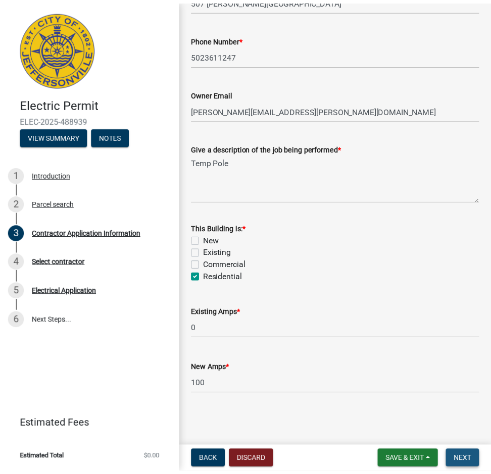
scroll to position [0, 0]
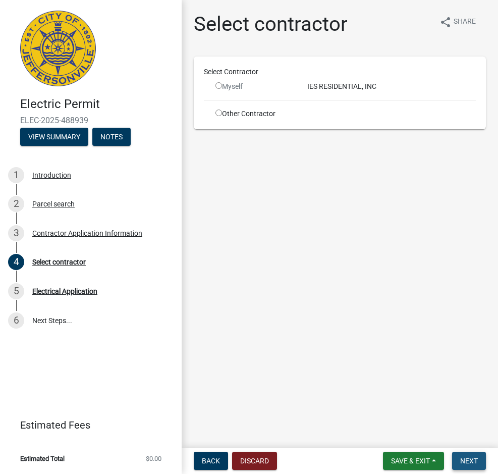
click at [472, 460] on span "Next" at bounding box center [469, 461] width 18 height 8
click at [218, 114] on input "radio" at bounding box center [219, 113] width 7 height 7
radio input "true"
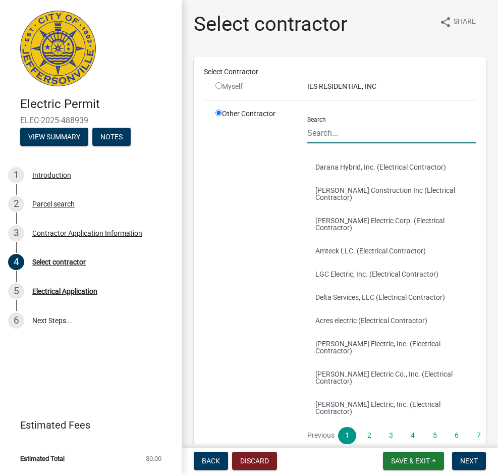
click at [334, 130] on input "Search" at bounding box center [391, 133] width 169 height 21
type input "IES"
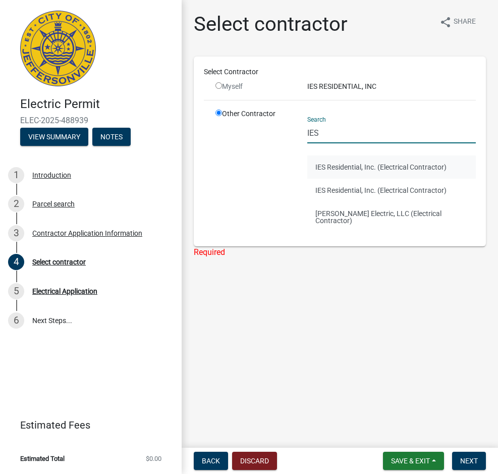
click at [344, 168] on button "IES Residential, Inc. (Electrical Contractor)" at bounding box center [391, 166] width 169 height 23
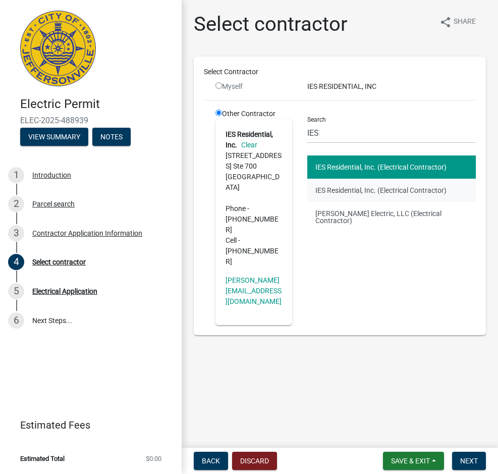
click at [345, 190] on button "IES Residential, Inc. (Electrical Contractor)" at bounding box center [391, 190] width 169 height 23
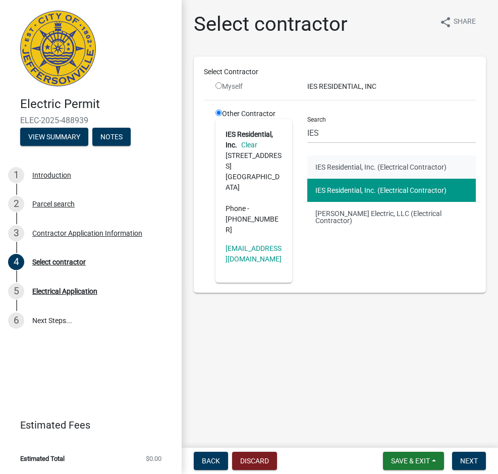
click at [342, 165] on button "IES Residential, Inc. (Electrical Contractor)" at bounding box center [391, 166] width 169 height 23
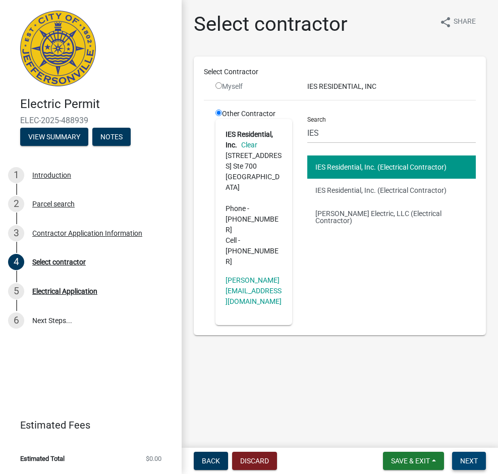
click at [475, 457] on span "Next" at bounding box center [469, 461] width 18 height 8
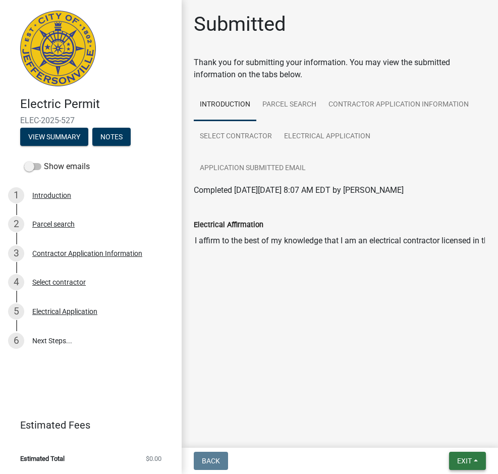
click at [473, 457] on button "Exit" at bounding box center [467, 461] width 37 height 18
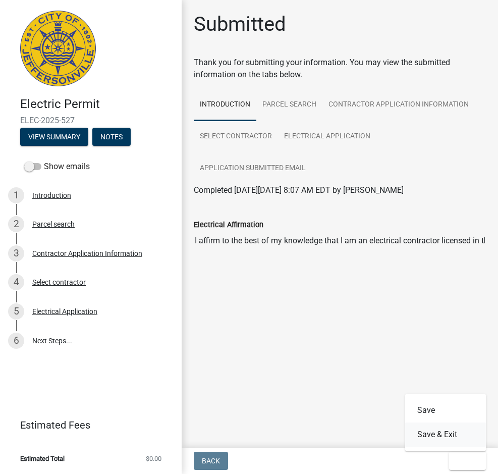
click at [451, 437] on button "Save & Exit" at bounding box center [445, 434] width 81 height 24
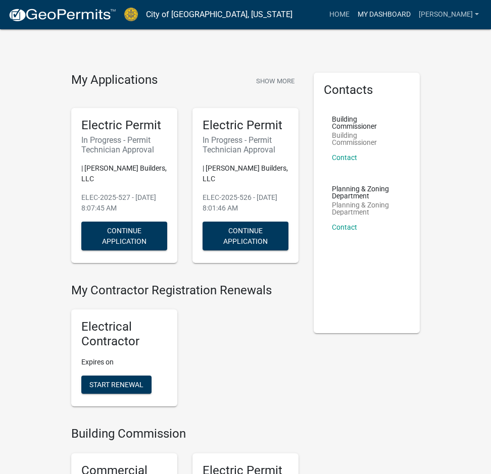
click at [362, 12] on link "My Dashboard" at bounding box center [383, 14] width 61 height 19
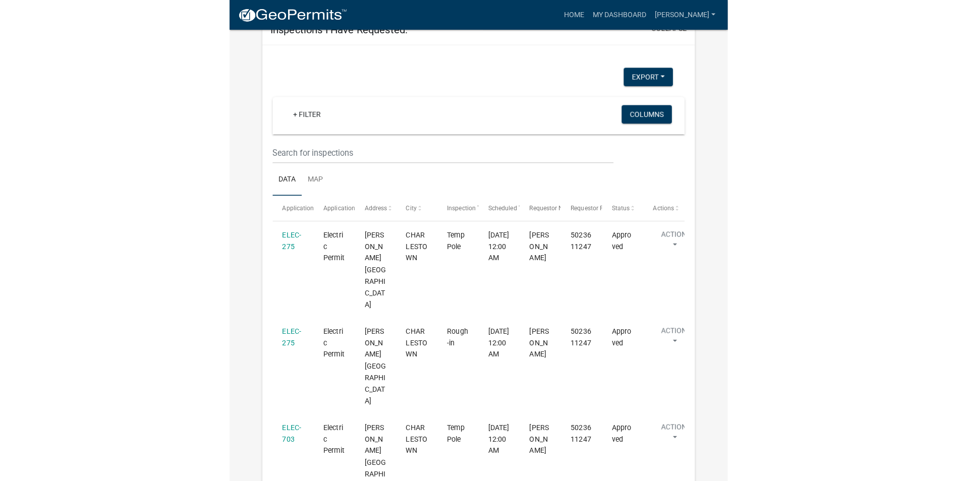
scroll to position [202, 0]
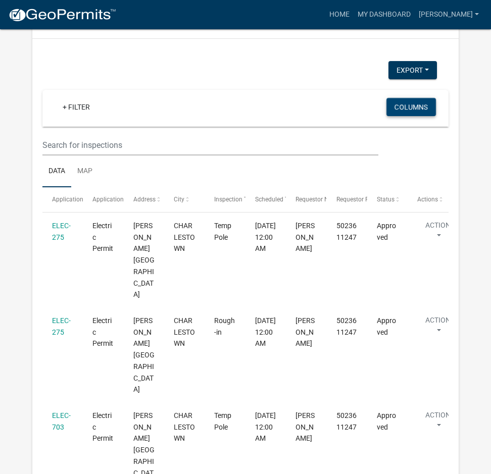
click at [412, 107] on button "Columns" at bounding box center [410, 107] width 49 height 18
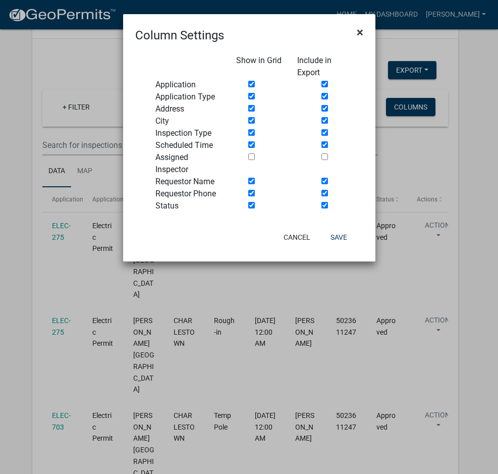
click at [361, 33] on span "×" at bounding box center [360, 32] width 7 height 14
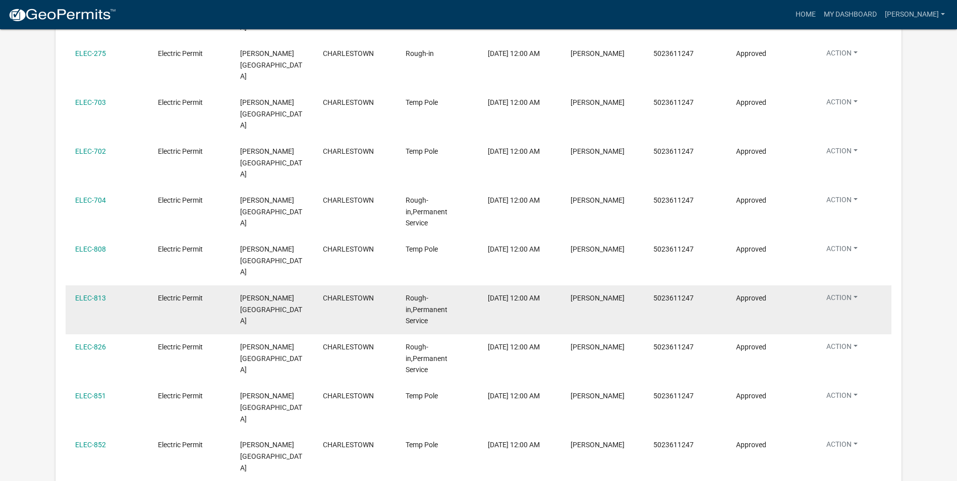
scroll to position [435, 0]
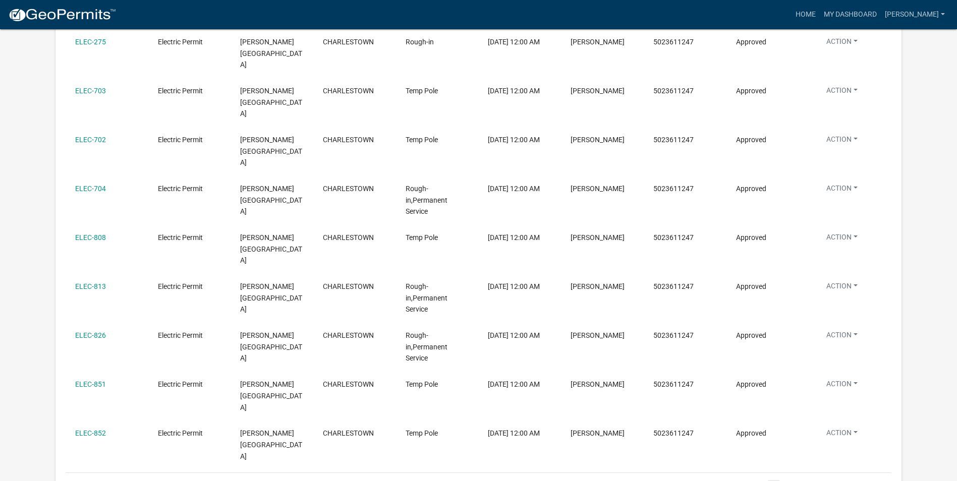
click at [498, 473] on link "1" at bounding box center [774, 485] width 12 height 11
click at [498, 473] on icon "go to previous page" at bounding box center [755, 487] width 13 height 12
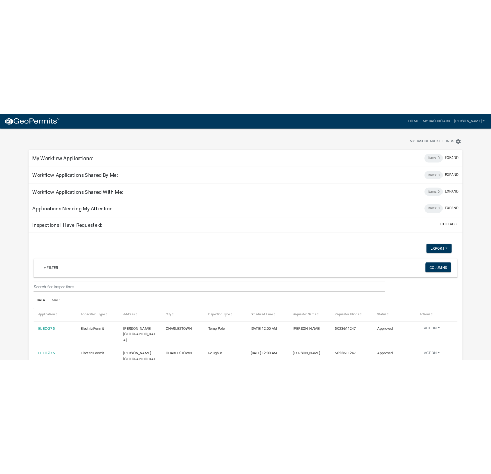
scroll to position [0, 0]
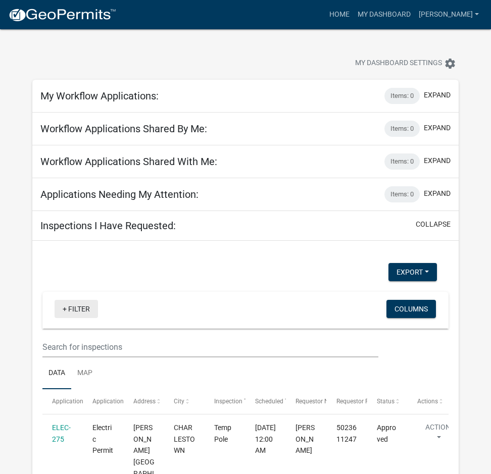
click at [74, 310] on link "+ Filter" at bounding box center [76, 309] width 43 height 18
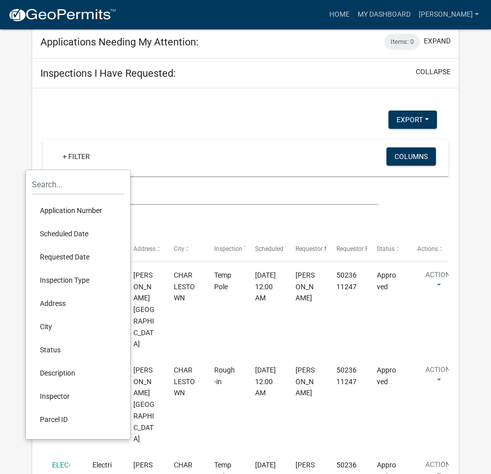
scroll to position [151, 0]
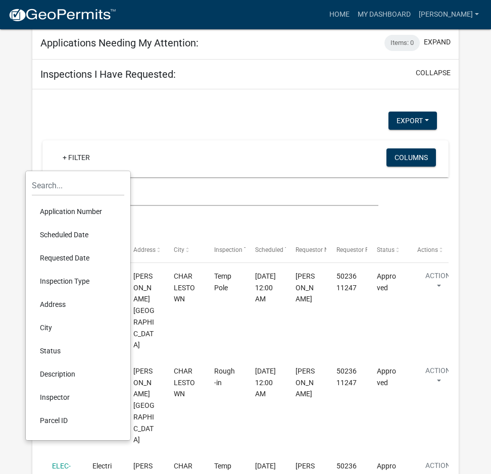
click at [59, 304] on li "Address" at bounding box center [78, 304] width 92 height 23
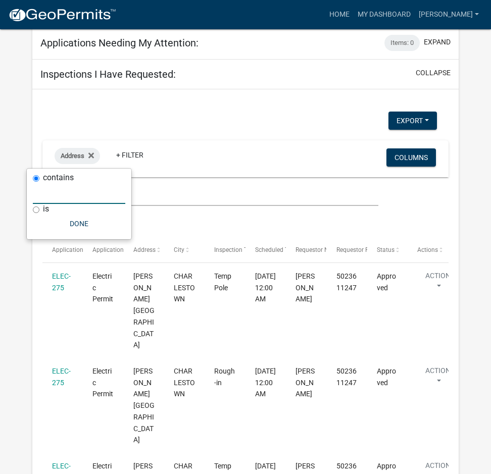
click at [66, 194] on input "text" at bounding box center [79, 193] width 92 height 21
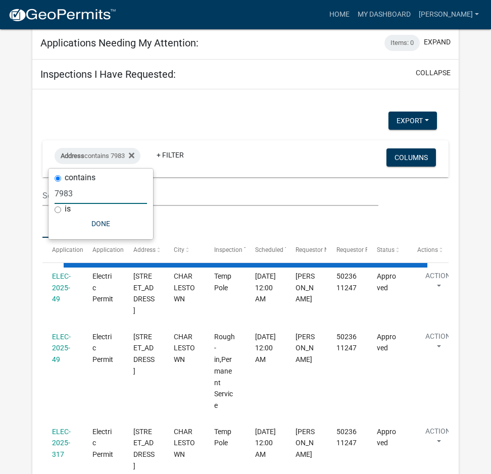
scroll to position [29, 0]
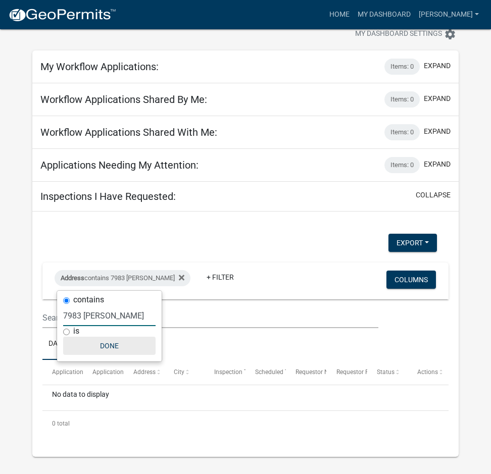
type input "7983 stacy"
click at [115, 346] on button "Done" at bounding box center [109, 346] width 92 height 18
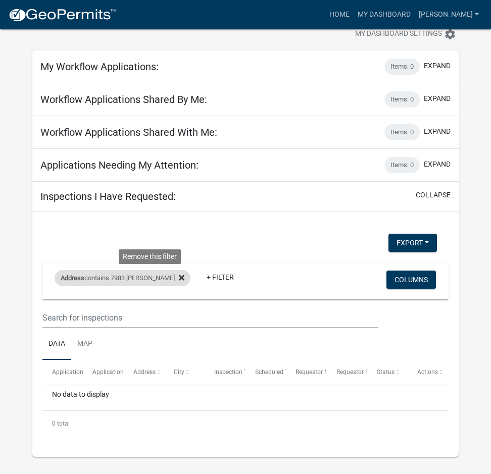
click at [179, 277] on icon at bounding box center [182, 278] width 6 height 6
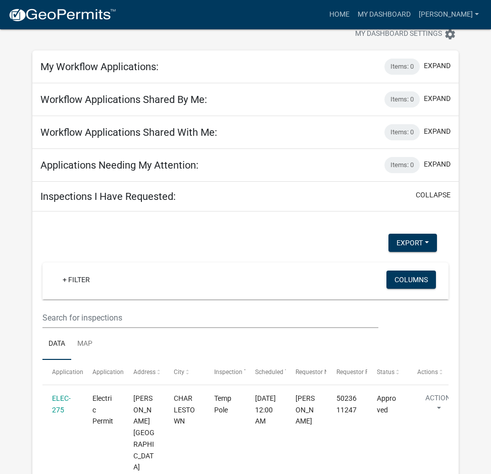
scroll to position [80, 0]
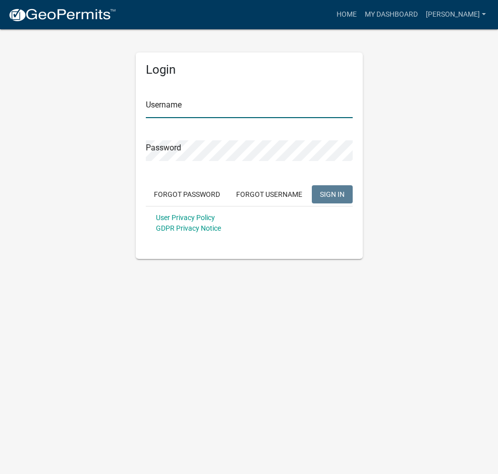
type input "[PERSON_NAME]"
click at [322, 195] on span "SIGN IN" at bounding box center [332, 194] width 25 height 8
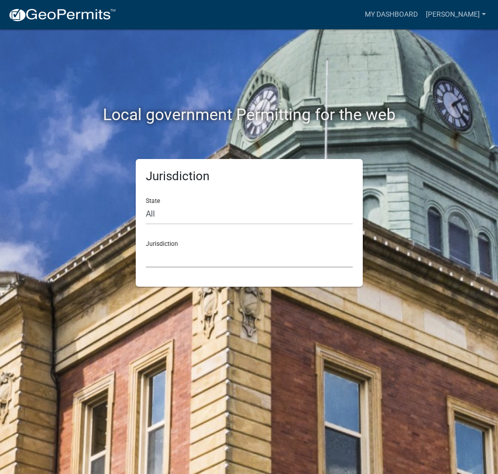
click at [176, 252] on select "Custer County, Colorado Carroll County, Georgia Cook County, Georgia Crawford C…" at bounding box center [249, 257] width 207 height 21
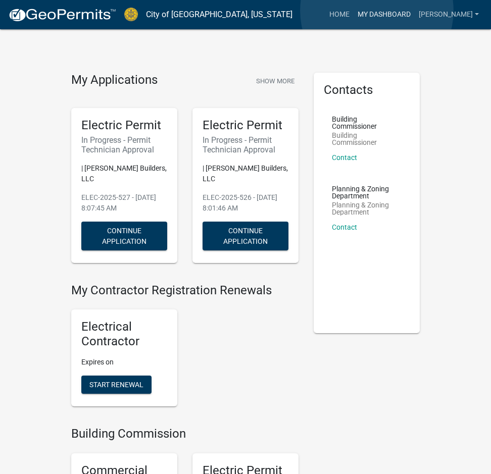
click at [377, 11] on link "My Dashboard" at bounding box center [383, 14] width 61 height 19
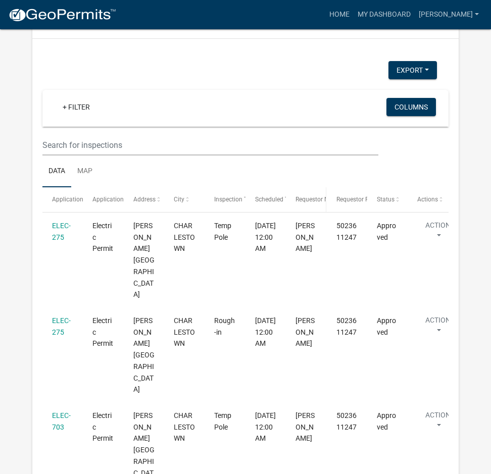
scroll to position [252, 0]
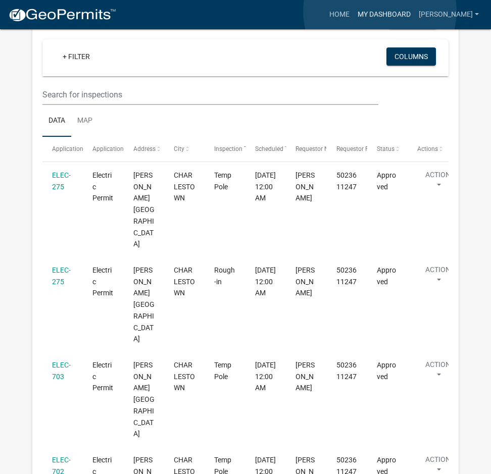
click at [380, 11] on link "My Dashboard" at bounding box center [383, 14] width 61 height 19
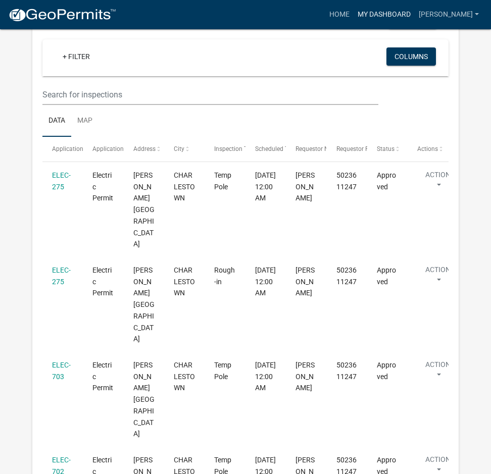
scroll to position [0, 0]
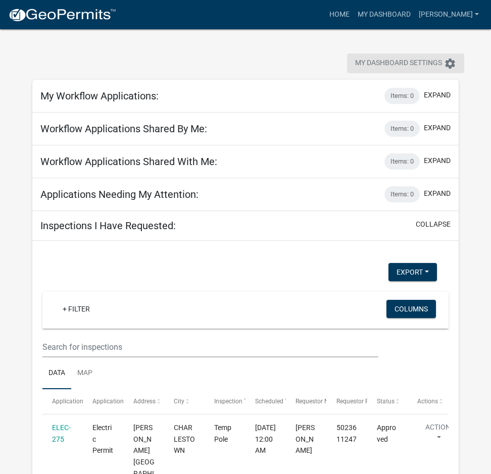
click at [448, 65] on icon "settings" at bounding box center [450, 64] width 12 height 12
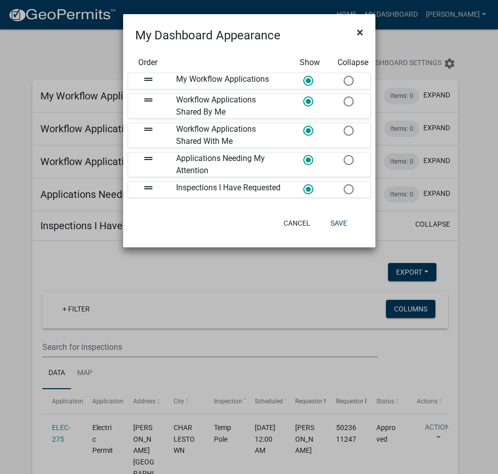
click at [359, 32] on span "×" at bounding box center [360, 32] width 7 height 14
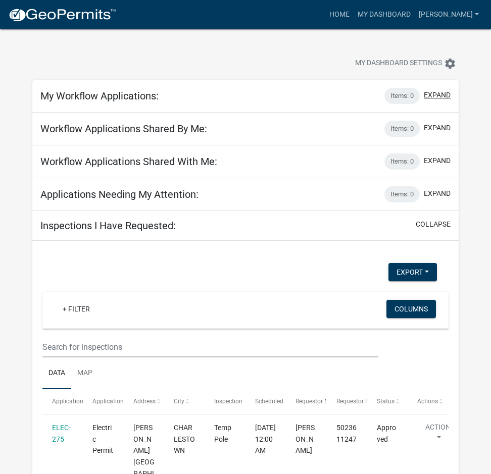
click at [447, 94] on button "expand" at bounding box center [436, 95] width 27 height 11
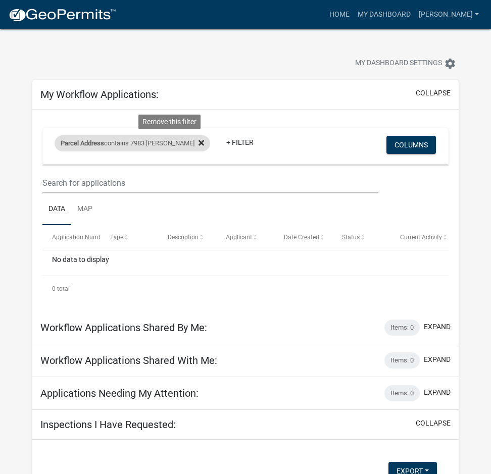
click at [198, 140] on icon at bounding box center [201, 143] width 6 height 8
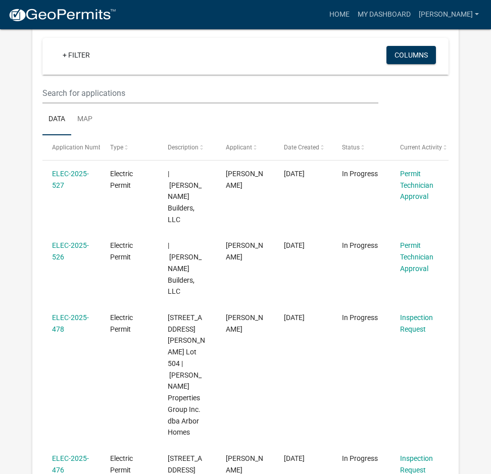
scroll to position [101, 0]
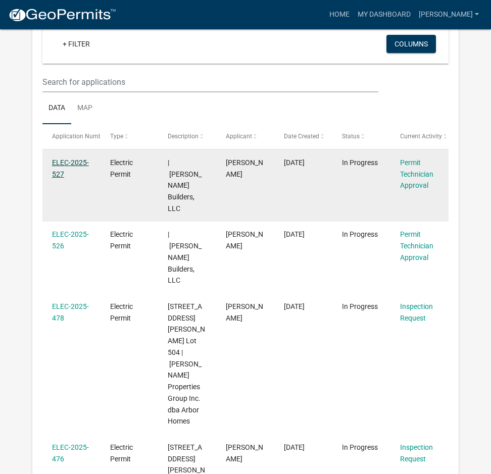
click at [84, 159] on link "ELEC-2025-527" at bounding box center [70, 168] width 37 height 20
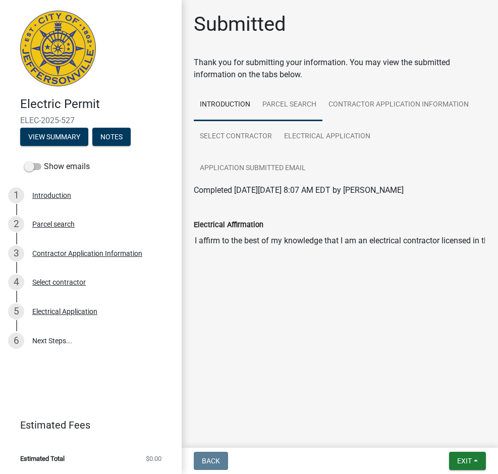
click at [288, 101] on link "Parcel search" at bounding box center [289, 105] width 66 height 32
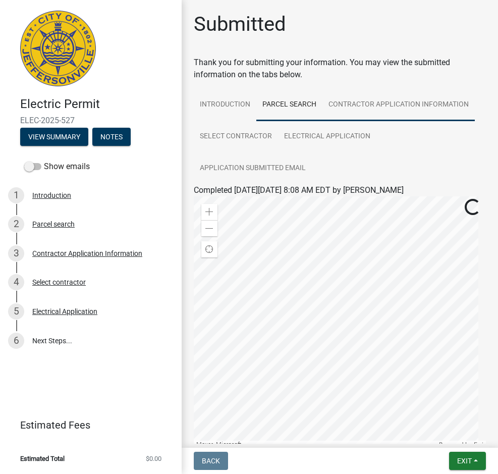
click at [350, 102] on link "Contractor Application Information" at bounding box center [399, 105] width 152 height 32
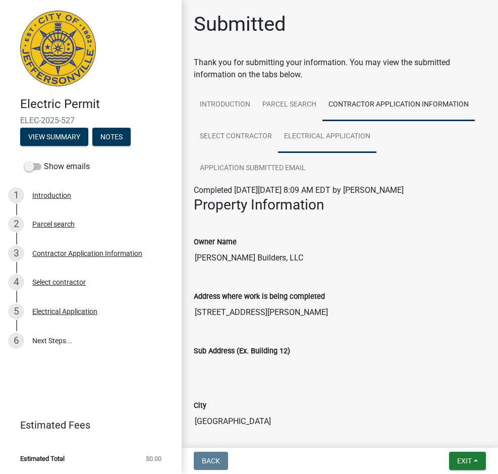
click at [298, 138] on link "Electrical Application" at bounding box center [327, 137] width 98 height 32
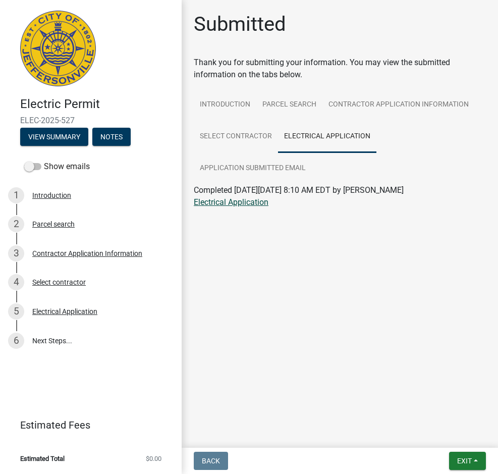
click at [225, 200] on link "Electrical Application" at bounding box center [231, 202] width 75 height 10
click at [61, 311] on div "Electrical Application" at bounding box center [64, 311] width 65 height 7
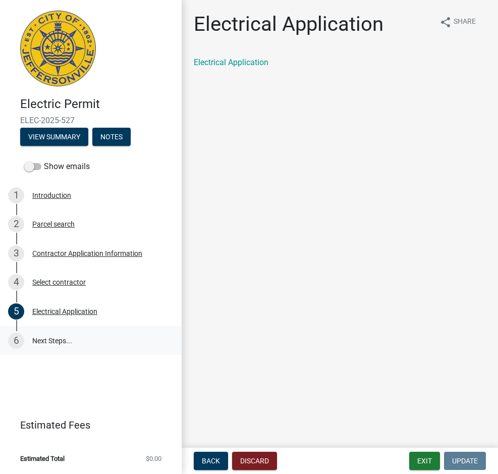
click at [39, 340] on link "6 Next Steps..." at bounding box center [91, 340] width 182 height 29
click at [66, 134] on button "View Summary" at bounding box center [54, 137] width 68 height 18
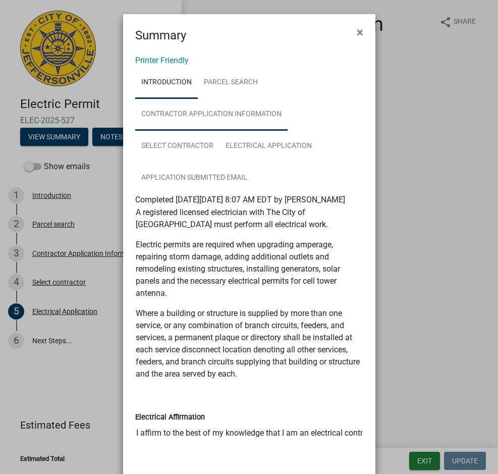
click at [192, 113] on link "Contractor Application Information" at bounding box center [211, 114] width 152 height 32
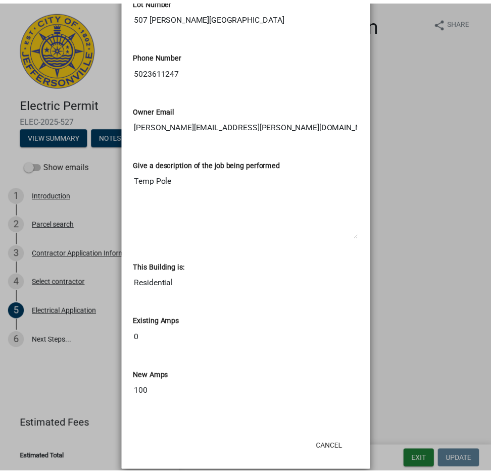
scroll to position [548, 0]
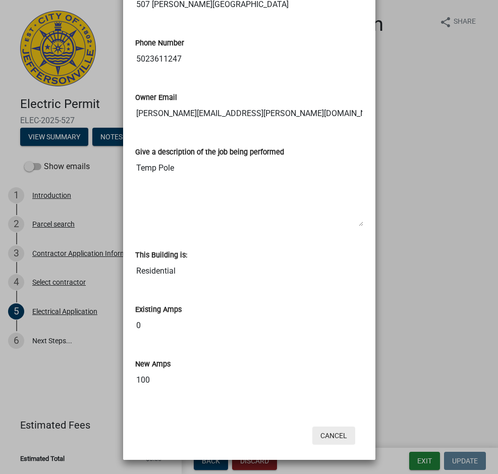
click at [319, 431] on button "Cancel" at bounding box center [333, 435] width 43 height 18
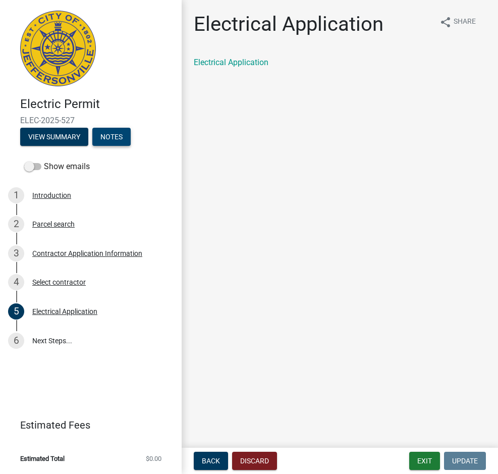
click at [112, 136] on button "Notes" at bounding box center [111, 137] width 38 height 18
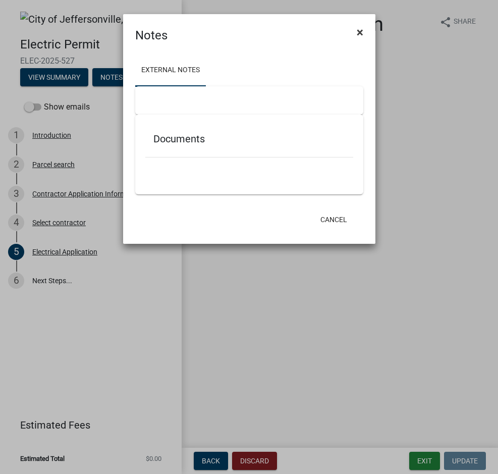
click at [359, 33] on span "×" at bounding box center [360, 32] width 7 height 14
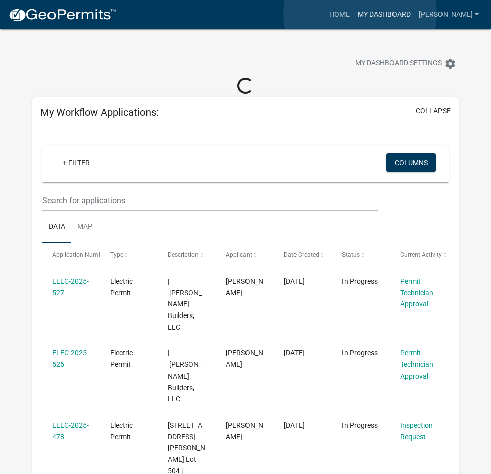
click at [360, 13] on link "My Dashboard" at bounding box center [383, 14] width 61 height 19
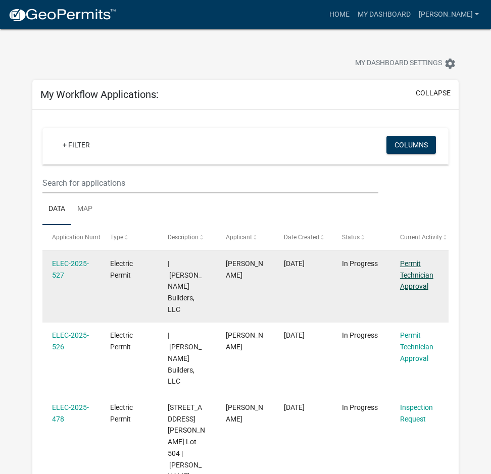
click at [421, 278] on link "Permit Technician Approval" at bounding box center [416, 274] width 33 height 31
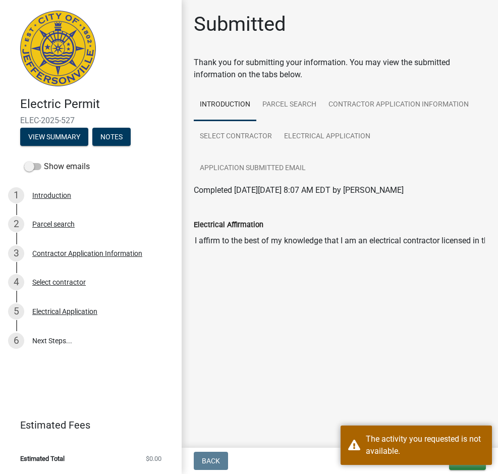
click at [157, 87] on link at bounding box center [86, 48] width 157 height 81
click at [383, 347] on main "Submitted Thank you for submitting your information. You may view the submitted…" at bounding box center [340, 222] width 316 height 444
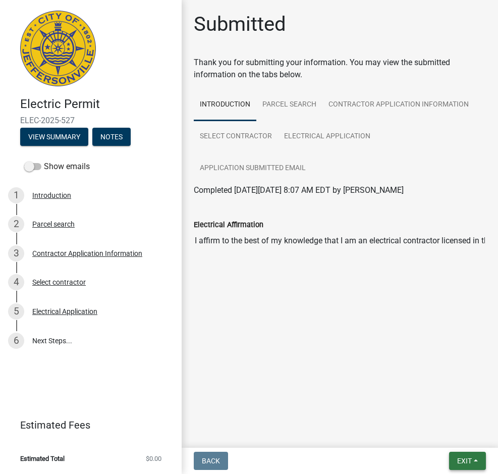
click at [471, 463] on span "Exit" at bounding box center [464, 461] width 15 height 8
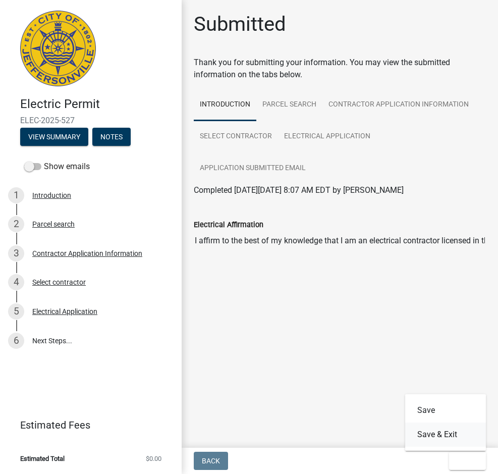
click at [448, 431] on button "Save & Exit" at bounding box center [445, 434] width 81 height 24
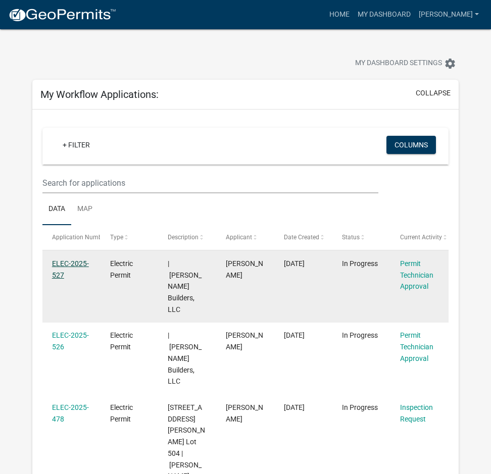
click at [71, 262] on link "ELEC-2025-527" at bounding box center [70, 269] width 37 height 20
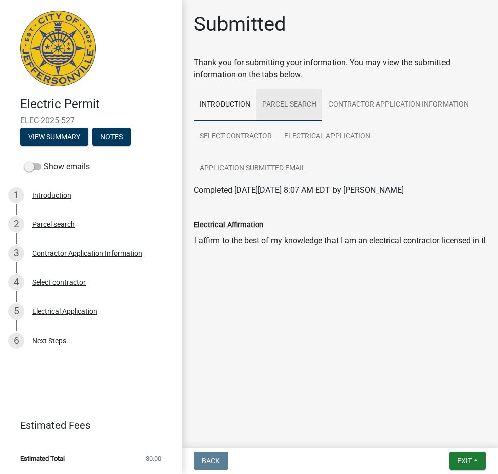
click at [272, 105] on link "Parcel search" at bounding box center [289, 105] width 66 height 32
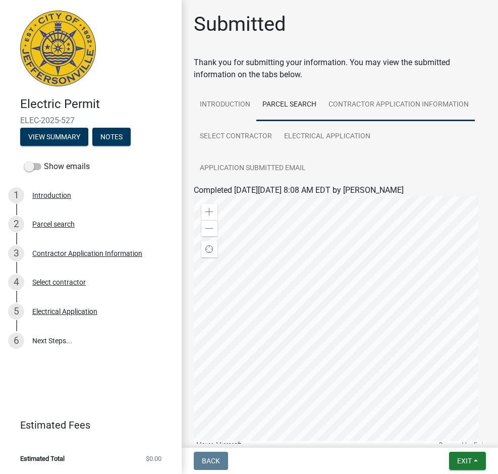
click at [353, 106] on link "Contractor Application Information" at bounding box center [399, 105] width 152 height 32
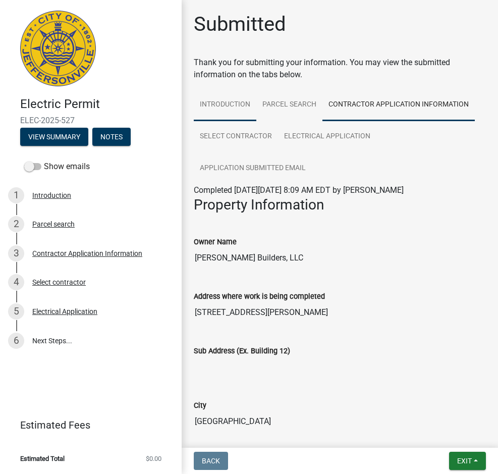
click at [243, 104] on link "Introduction" at bounding box center [225, 105] width 63 height 32
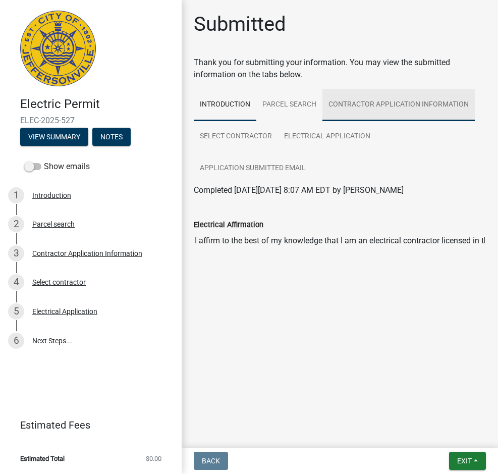
click at [352, 106] on link "Contractor Application Information" at bounding box center [399, 105] width 152 height 32
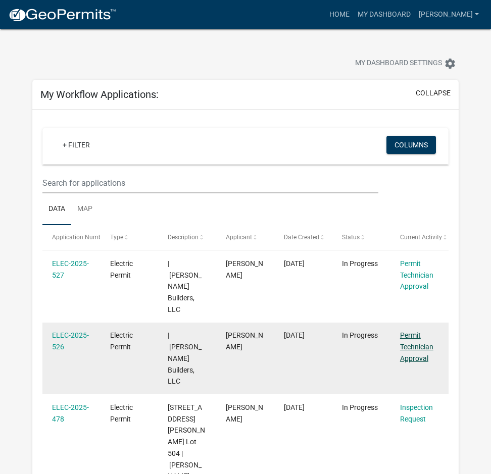
click at [408, 333] on link "Permit Technician Approval" at bounding box center [416, 346] width 33 height 31
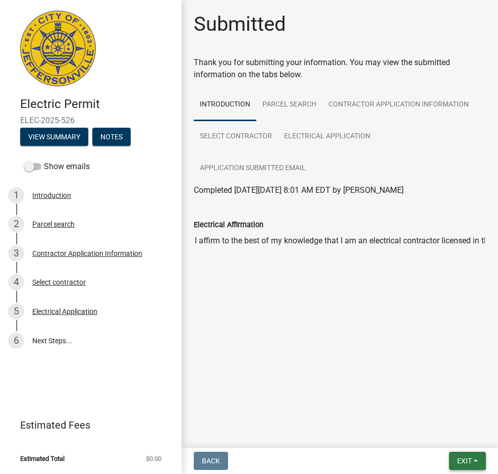
click at [475, 468] on button "Exit" at bounding box center [467, 461] width 37 height 18
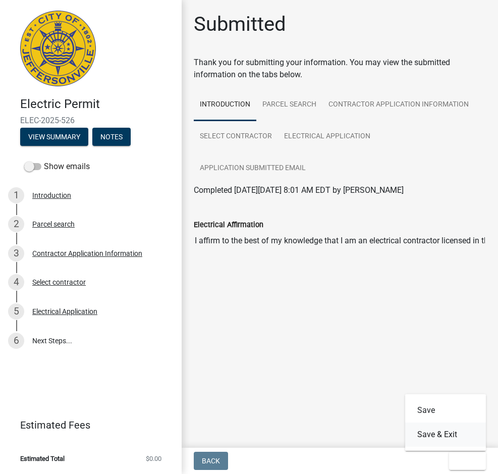
click at [458, 440] on button "Save & Exit" at bounding box center [445, 434] width 81 height 24
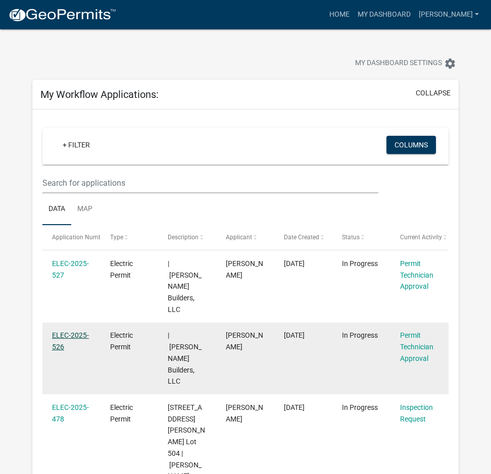
click at [62, 331] on link "ELEC-2025-526" at bounding box center [70, 341] width 37 height 20
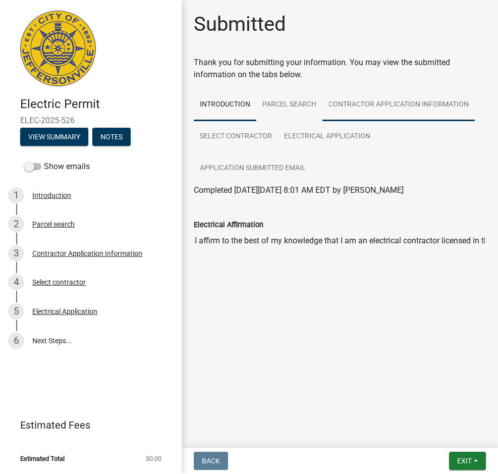
click at [360, 106] on link "Contractor Application Information" at bounding box center [399, 105] width 152 height 32
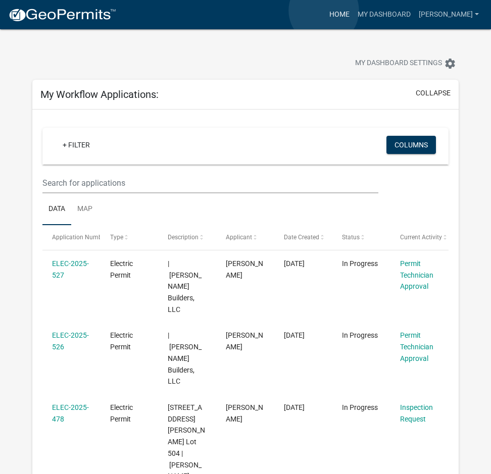
click at [325, 11] on link "Home" at bounding box center [339, 14] width 28 height 19
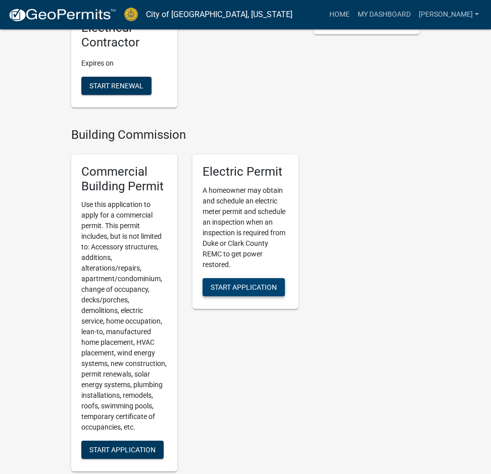
scroll to position [303, 0]
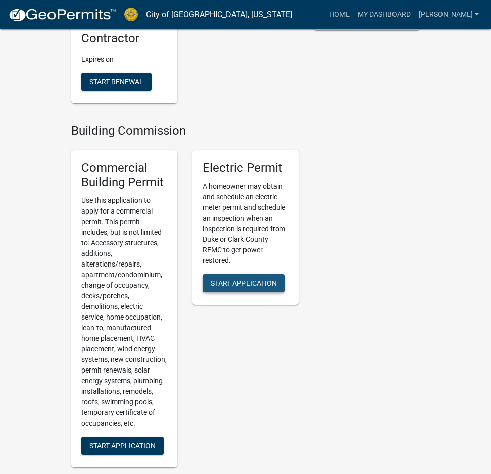
click at [254, 284] on span "Start Application" at bounding box center [243, 283] width 66 height 8
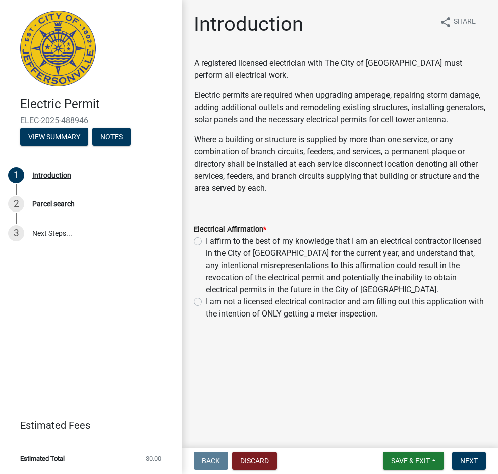
click at [206, 250] on label "I affirm to the best of my knowledge that I am an electrical contractor license…" at bounding box center [346, 265] width 280 height 61
click at [206, 242] on input "I affirm to the best of my knowledge that I am an electrical contractor license…" at bounding box center [209, 238] width 7 height 7
radio input "true"
click at [470, 457] on span "Next" at bounding box center [469, 461] width 18 height 8
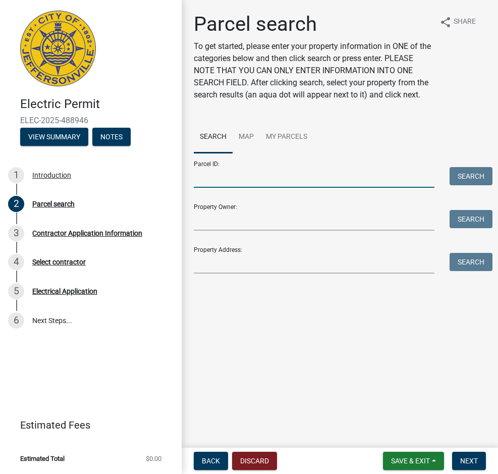
click at [224, 188] on input "Parcel ID:" at bounding box center [314, 177] width 241 height 21
paste input "10-42-05-300-133.000-039"
type input "10-42-05-300-133.000-039"
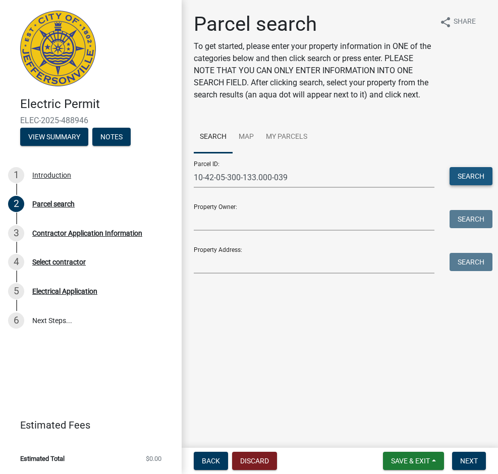
click at [466, 185] on button "Search" at bounding box center [471, 176] width 43 height 18
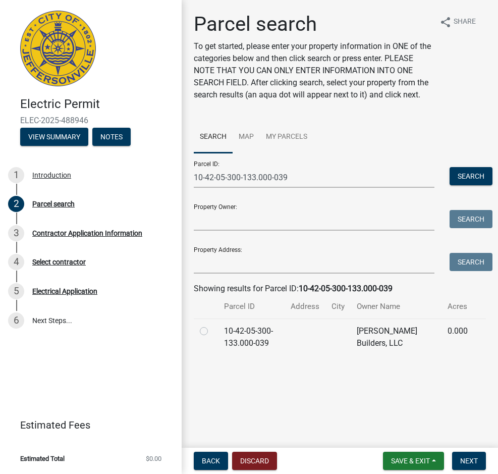
click at [212, 325] on label at bounding box center [212, 325] width 0 height 0
click at [212, 332] on input "radio" at bounding box center [215, 328] width 7 height 7
radio input "true"
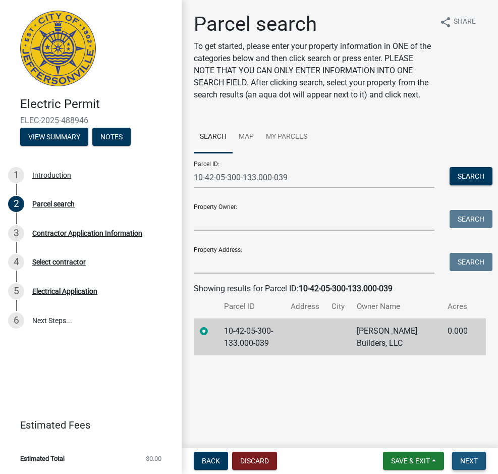
click at [476, 459] on span "Next" at bounding box center [469, 461] width 18 height 8
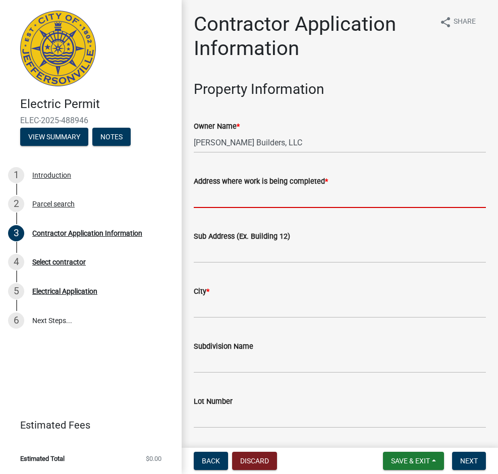
click at [247, 201] on input "Address where work is being completed *" at bounding box center [340, 197] width 292 height 21
type input "7986 Stacy Springs Boulevard"
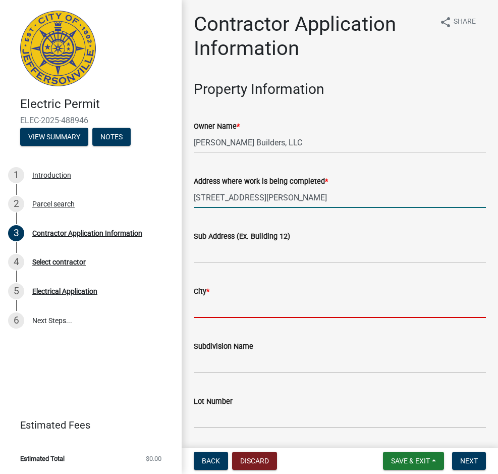
type input "Jeffersonville"
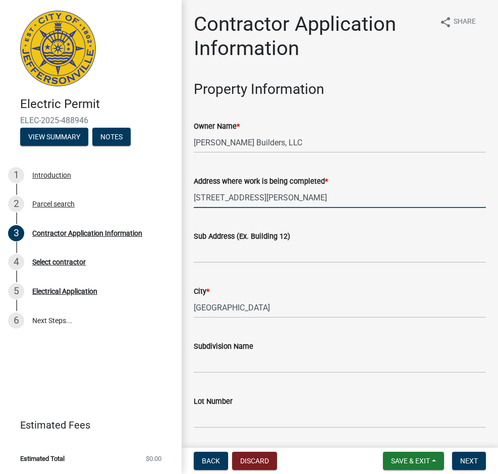
type input "Stacy Springs"
type input "507 Stacy Springs"
type input "5023611247"
type input "stanley.paulin.jr@ies-co.com"
type input "0"
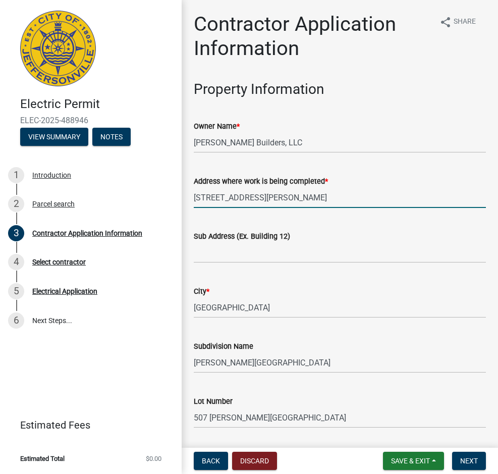
type input "100"
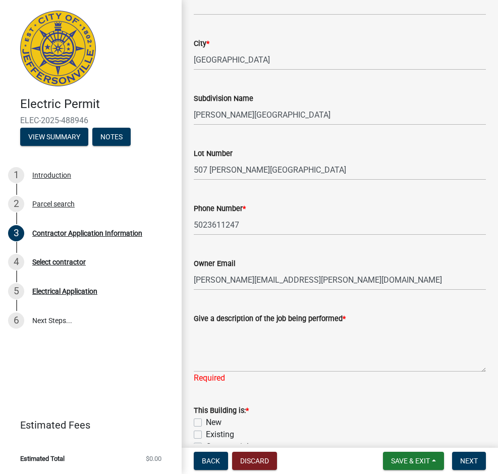
scroll to position [252, 0]
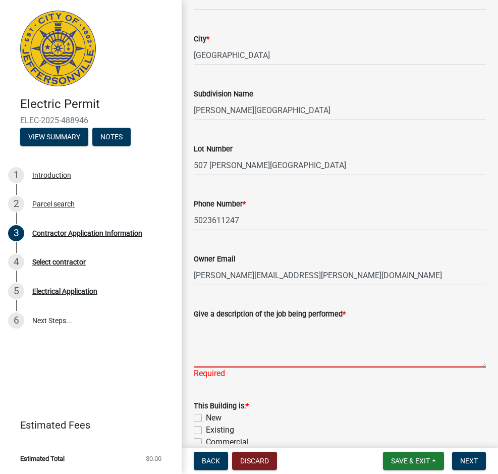
click at [223, 354] on textarea "Give a description of the job being performed *" at bounding box center [340, 343] width 292 height 47
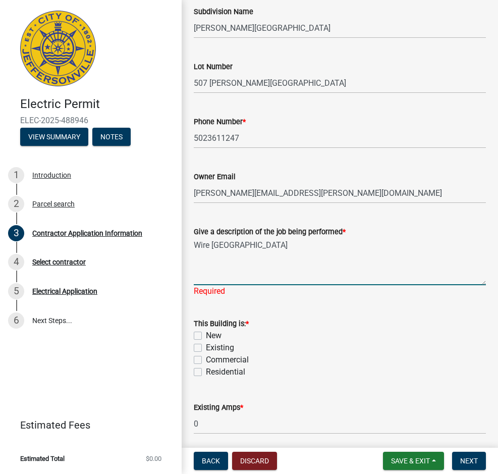
scroll to position [353, 0]
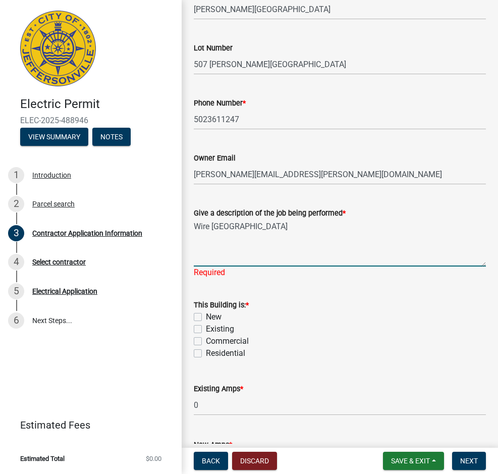
type textarea "Wire New House"
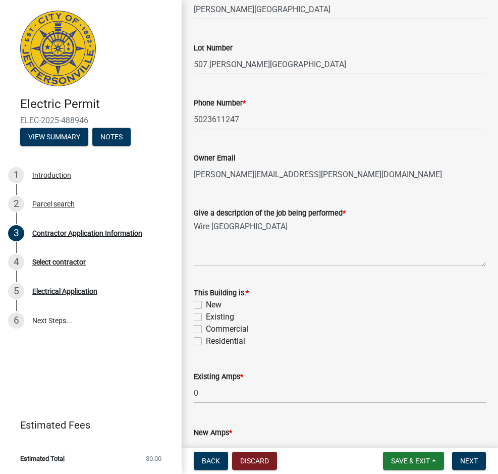
click at [200, 318] on div "This Building is: * New Existing Commercial Residential" at bounding box center [340, 317] width 292 height 61
click at [206, 306] on label "New" at bounding box center [214, 305] width 16 height 12
click at [206, 305] on input "New" at bounding box center [209, 302] width 7 height 7
checkbox input "true"
checkbox input "false"
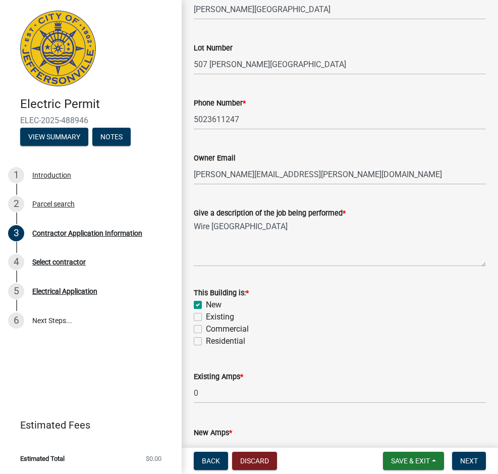
checkbox input "false"
click at [206, 340] on label "Residential" at bounding box center [225, 341] width 39 height 12
click at [206, 340] on input "Residential" at bounding box center [209, 338] width 7 height 7
checkbox input "true"
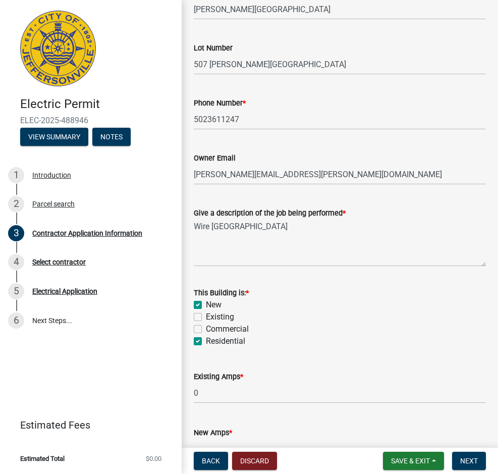
checkbox input "false"
checkbox input "true"
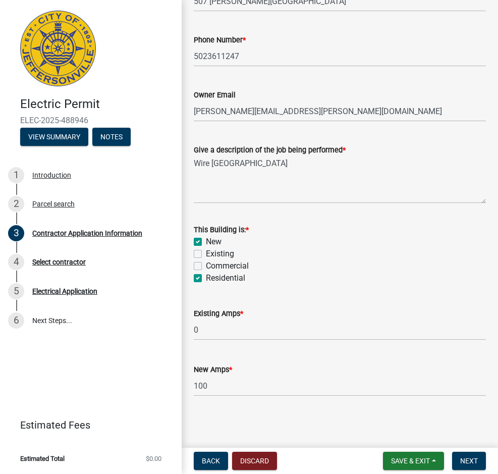
scroll to position [417, 0]
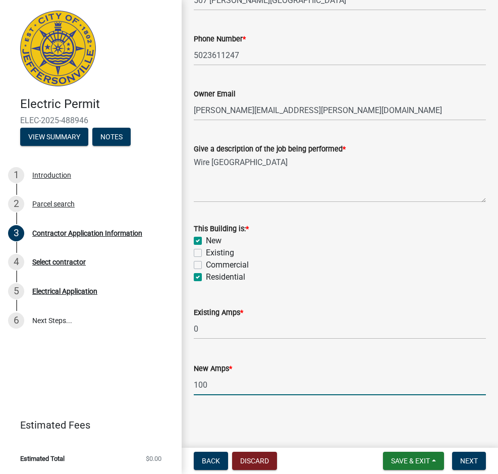
click at [240, 391] on input "100" at bounding box center [340, 384] width 292 height 21
type input "200"
click at [478, 459] on span "Next" at bounding box center [469, 461] width 18 height 8
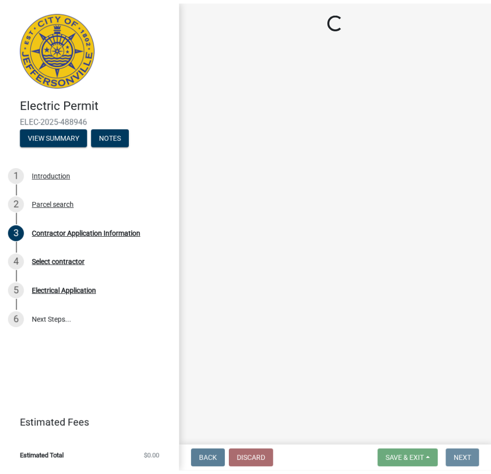
scroll to position [0, 0]
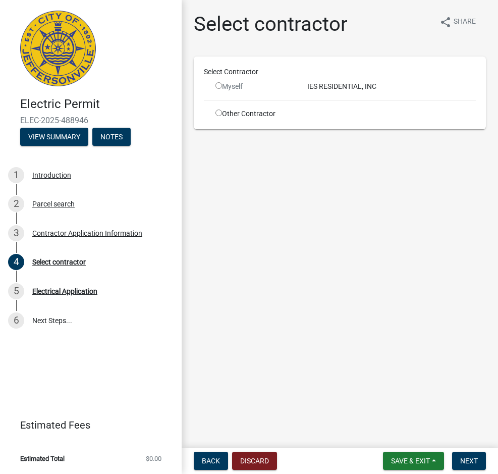
click at [218, 111] on input "radio" at bounding box center [219, 113] width 7 height 7
radio input "true"
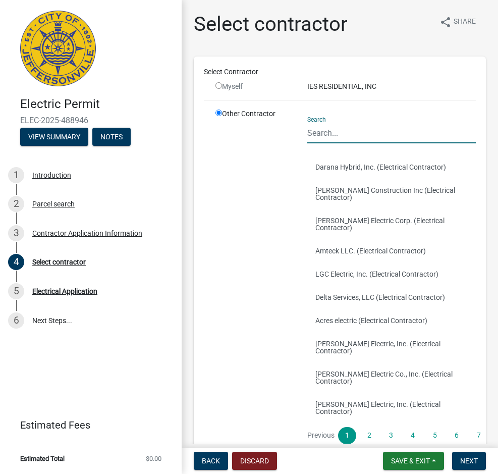
click at [335, 132] on input "Search" at bounding box center [391, 133] width 169 height 21
type input "IES"
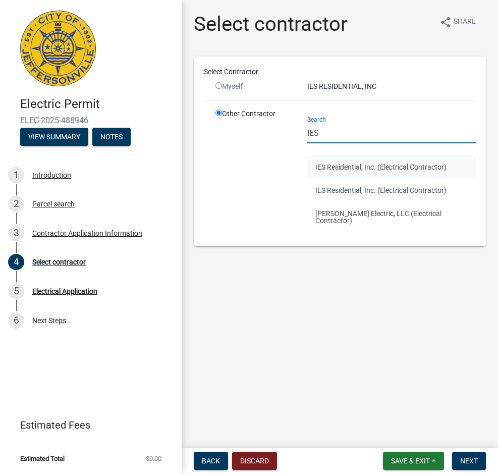
click at [344, 169] on button "IES Residential, Inc. (Electrical Contractor)" at bounding box center [391, 166] width 169 height 23
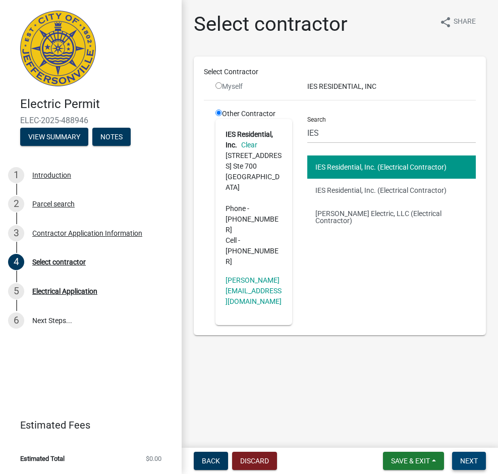
click at [467, 457] on span "Next" at bounding box center [469, 461] width 18 height 8
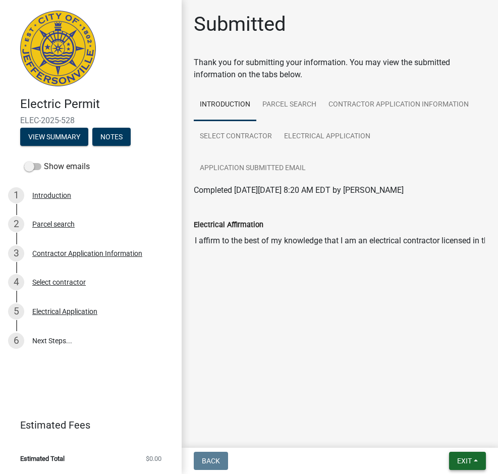
click at [474, 462] on button "Exit" at bounding box center [467, 461] width 37 height 18
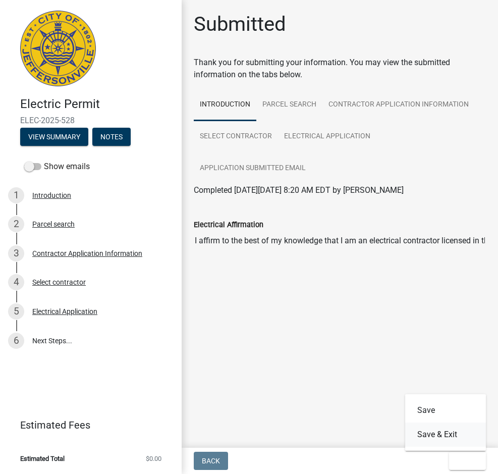
click at [453, 438] on button "Save & Exit" at bounding box center [445, 434] width 81 height 24
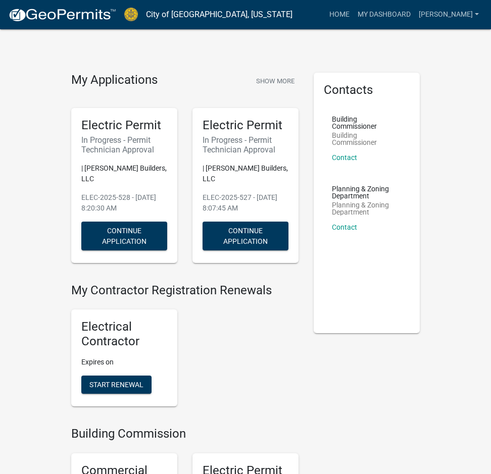
scroll to position [303, 0]
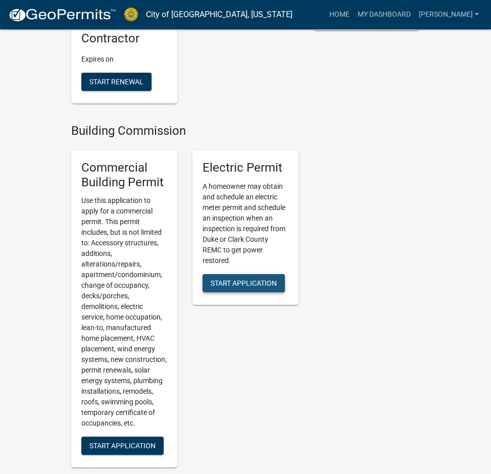
click at [251, 279] on span "Start Application" at bounding box center [243, 283] width 66 height 8
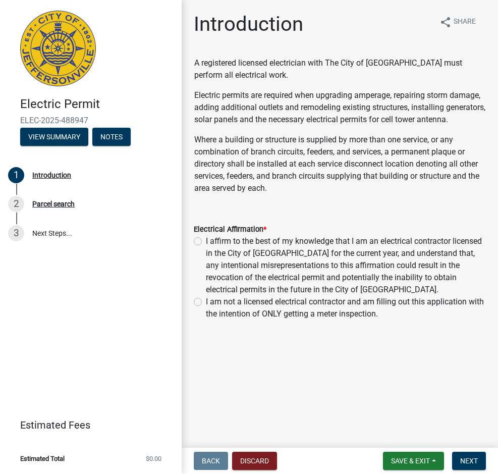
click at [206, 254] on label "I affirm to the best of my knowledge that I am an electrical contractor license…" at bounding box center [346, 265] width 280 height 61
click at [206, 242] on input "I affirm to the best of my knowledge that I am an electrical contractor license…" at bounding box center [209, 238] width 7 height 7
radio input "true"
click at [469, 459] on span "Next" at bounding box center [469, 461] width 18 height 8
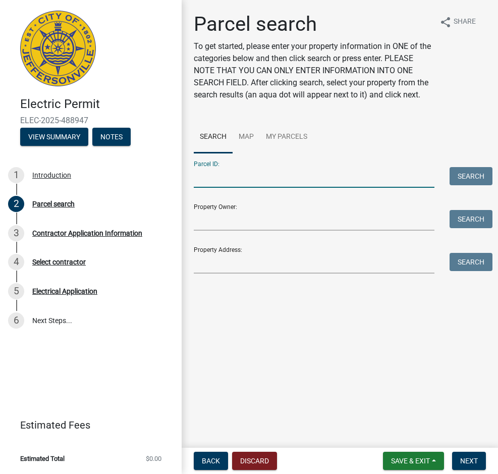
click at [219, 188] on input "Parcel ID:" at bounding box center [314, 177] width 241 height 21
paste input "10-42-05-300-145.000-039"
type input "10-42-05-300-145.000-039"
click at [465, 185] on button "Search" at bounding box center [471, 176] width 43 height 18
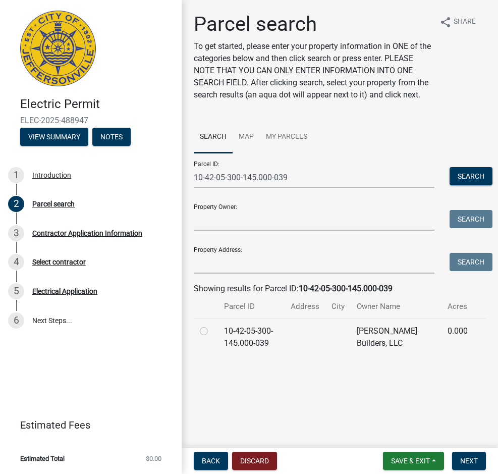
click at [212, 325] on label at bounding box center [212, 325] width 0 height 0
click at [212, 332] on input "radio" at bounding box center [215, 328] width 7 height 7
radio input "true"
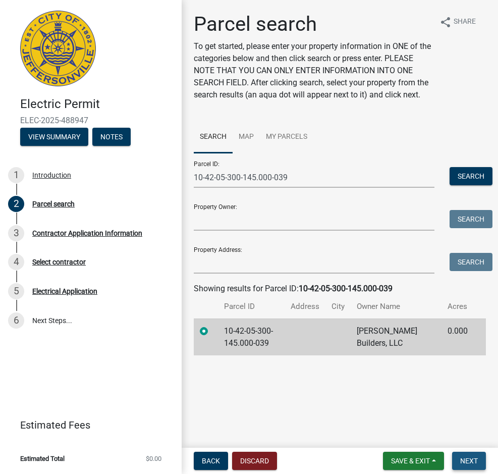
click at [478, 460] on span "Next" at bounding box center [469, 461] width 18 height 8
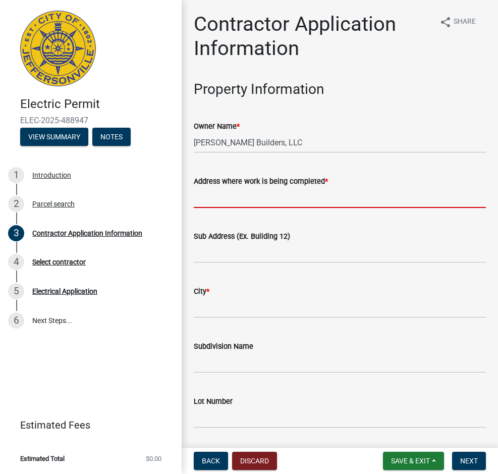
click at [210, 199] on input "Address where work is being completed *" at bounding box center [340, 197] width 292 height 21
type input "7983 Stacy Springs Boulevard"
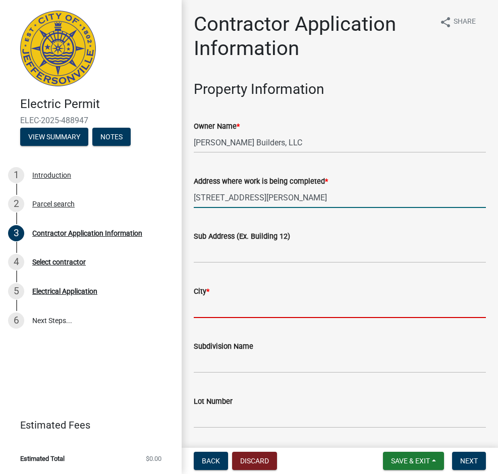
type input "Jeffersonville"
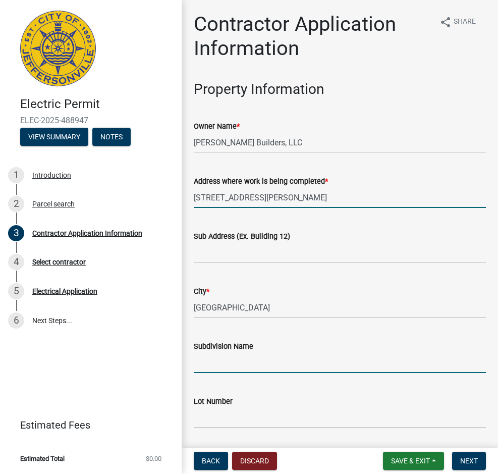
type input "Stacy Springs"
type input "519 Stacy Springs"
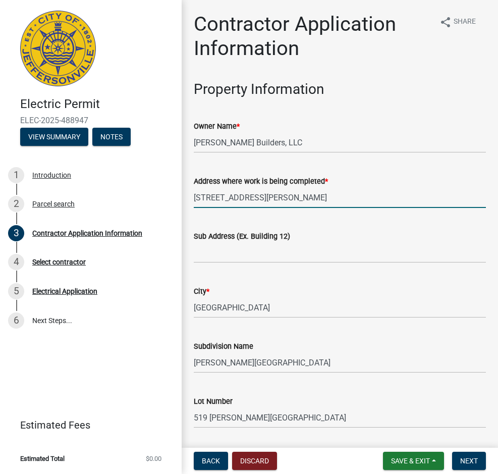
type input "5023611247"
type input "stanley.paulin.jr@ies-co.com"
type input "0"
type input "100"
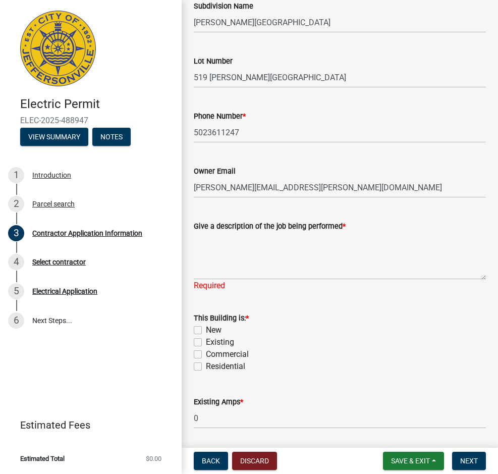
scroll to position [353, 0]
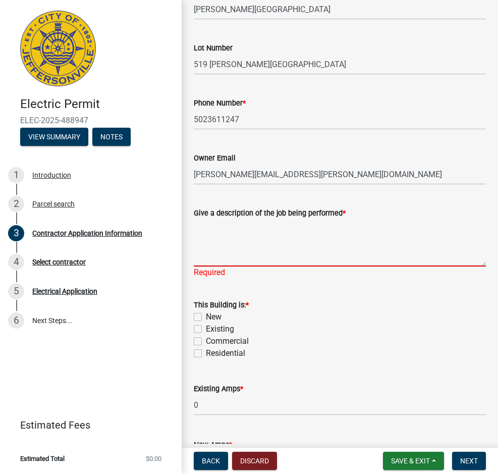
click at [221, 247] on textarea "Give a description of the job being performed *" at bounding box center [340, 242] width 292 height 47
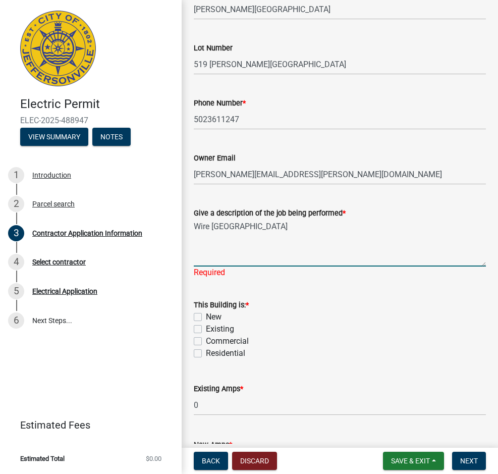
type textarea "Wire New House"
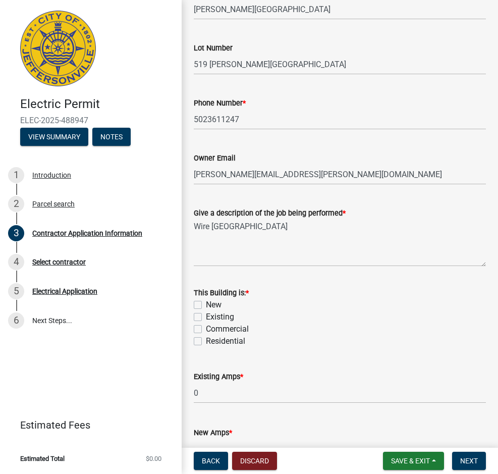
click at [199, 316] on div "This Building is: * New Existing Commercial Residential" at bounding box center [340, 317] width 292 height 61
click at [206, 307] on label "New" at bounding box center [214, 305] width 16 height 12
click at [206, 305] on input "New" at bounding box center [209, 302] width 7 height 7
checkbox input "true"
checkbox input "false"
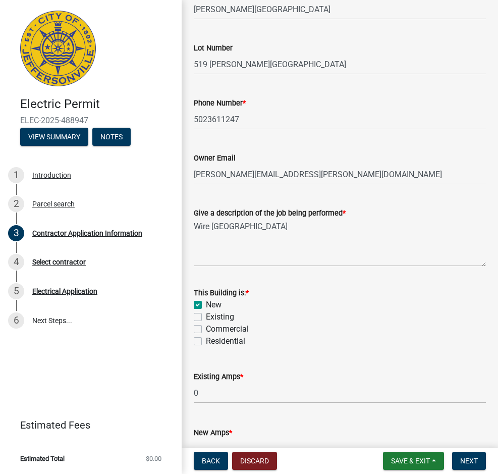
checkbox input "false"
click at [206, 340] on label "Residential" at bounding box center [225, 341] width 39 height 12
click at [206, 340] on input "Residential" at bounding box center [209, 338] width 7 height 7
checkbox input "true"
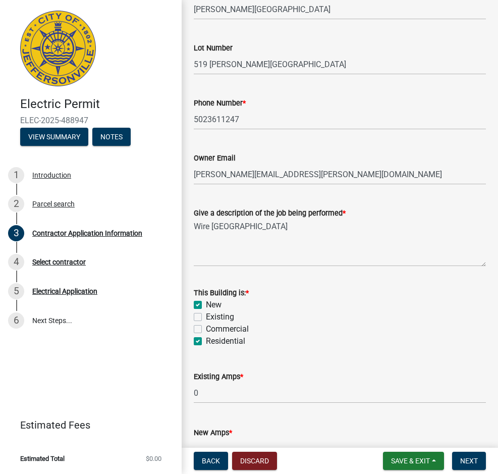
checkbox input "false"
checkbox input "true"
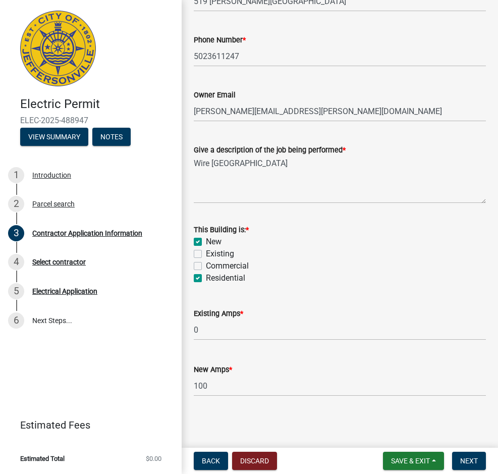
scroll to position [417, 0]
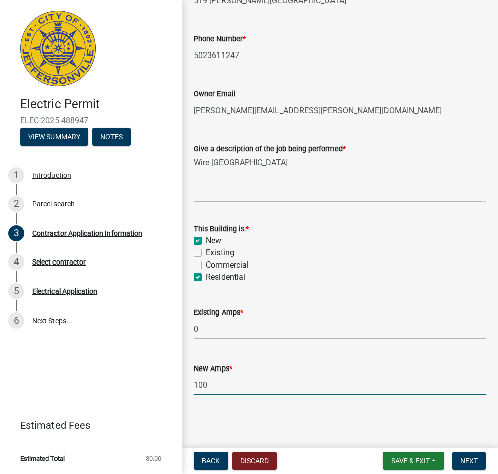
click at [199, 386] on input "100" at bounding box center [340, 384] width 292 height 21
type input "200"
click at [470, 459] on span "Next" at bounding box center [469, 461] width 18 height 8
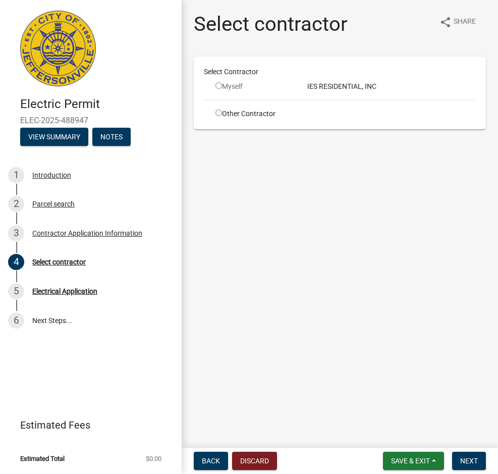
click at [255, 114] on div "Other Contractor" at bounding box center [254, 114] width 92 height 11
click at [222, 114] on input "radio" at bounding box center [219, 113] width 7 height 7
radio input "true"
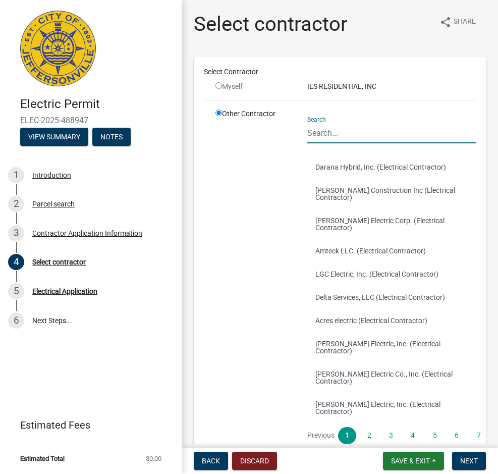
click at [337, 131] on input "Search" at bounding box center [391, 133] width 169 height 21
type input "IES"
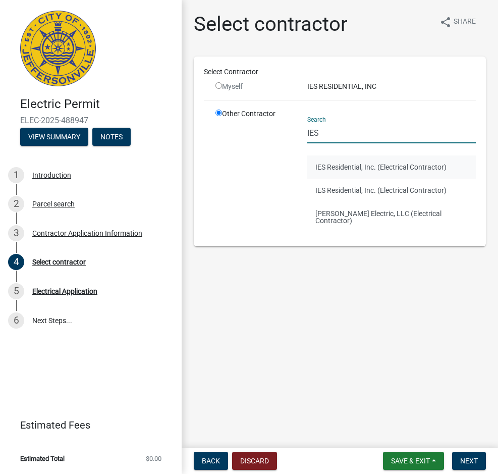
click at [364, 169] on button "IES Residential, Inc. (Electrical Contractor)" at bounding box center [391, 166] width 169 height 23
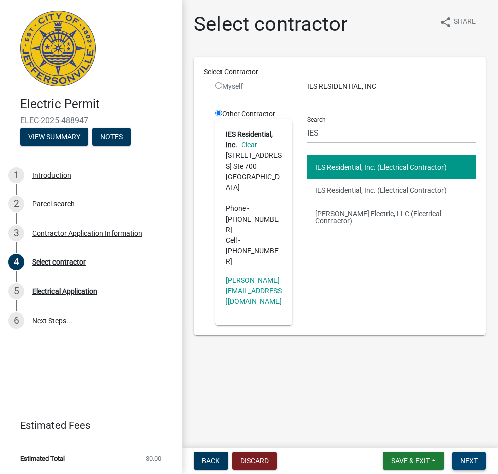
click at [463, 461] on span "Next" at bounding box center [469, 461] width 18 height 8
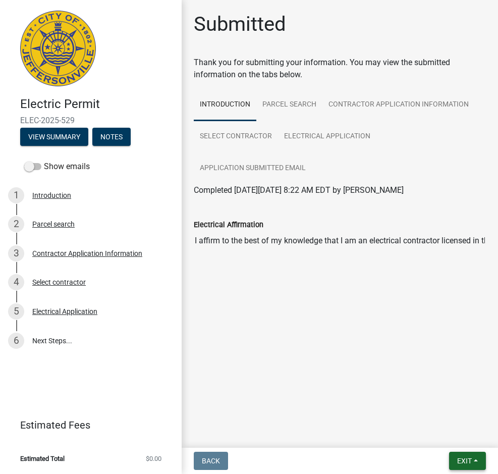
click at [469, 460] on span "Exit" at bounding box center [464, 461] width 15 height 8
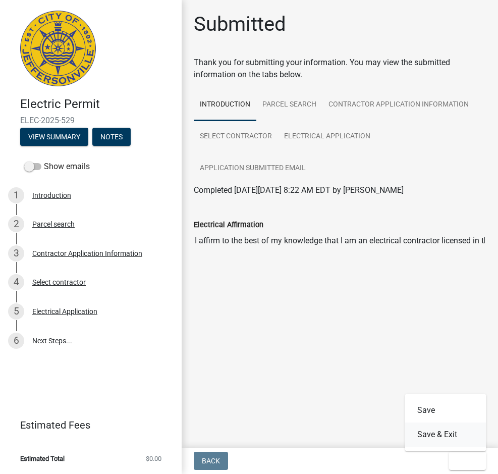
click at [451, 437] on button "Save & Exit" at bounding box center [445, 434] width 81 height 24
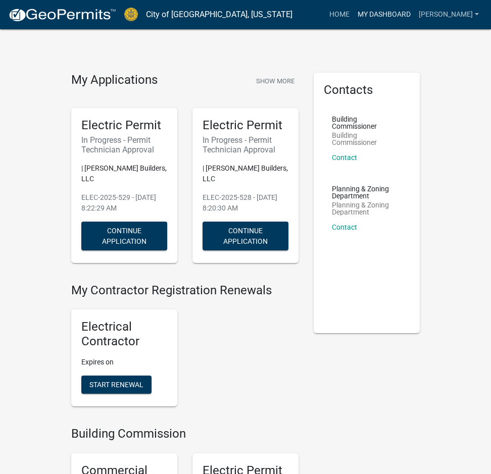
click at [365, 16] on link "My Dashboard" at bounding box center [383, 14] width 61 height 19
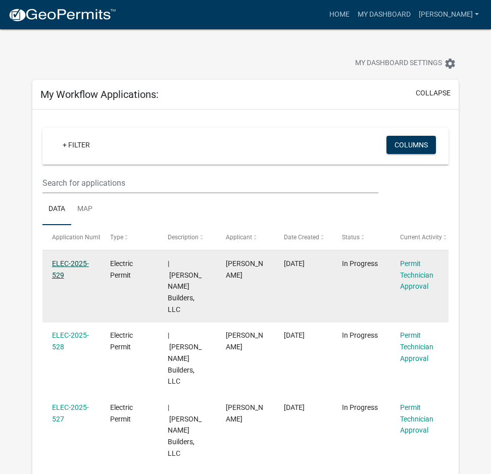
click at [80, 263] on link "ELEC-2025-529" at bounding box center [70, 269] width 37 height 20
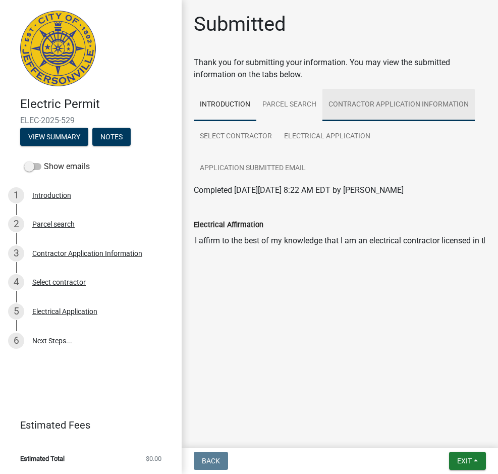
click at [363, 104] on link "Contractor Application Information" at bounding box center [399, 105] width 152 height 32
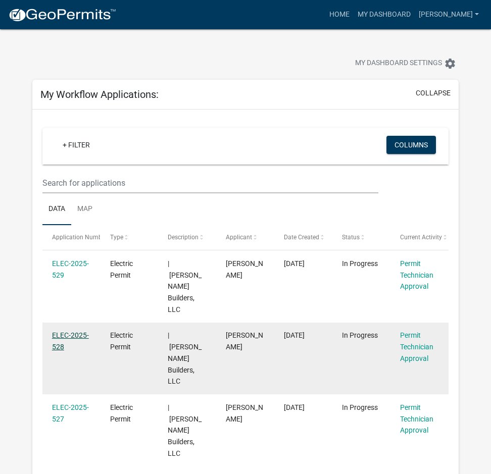
click at [80, 331] on link "ELEC-2025-528" at bounding box center [70, 341] width 37 height 20
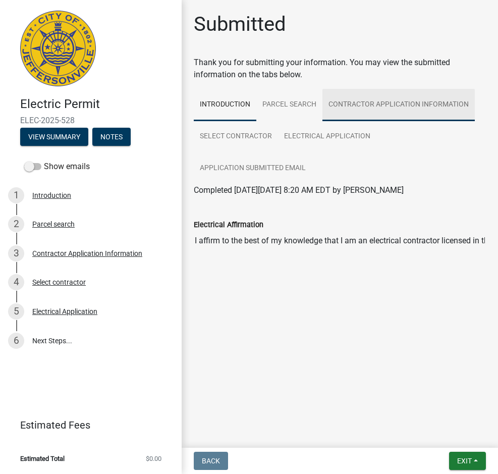
click at [420, 108] on link "Contractor Application Information" at bounding box center [399, 105] width 152 height 32
